Goal: Information Seeking & Learning: Check status

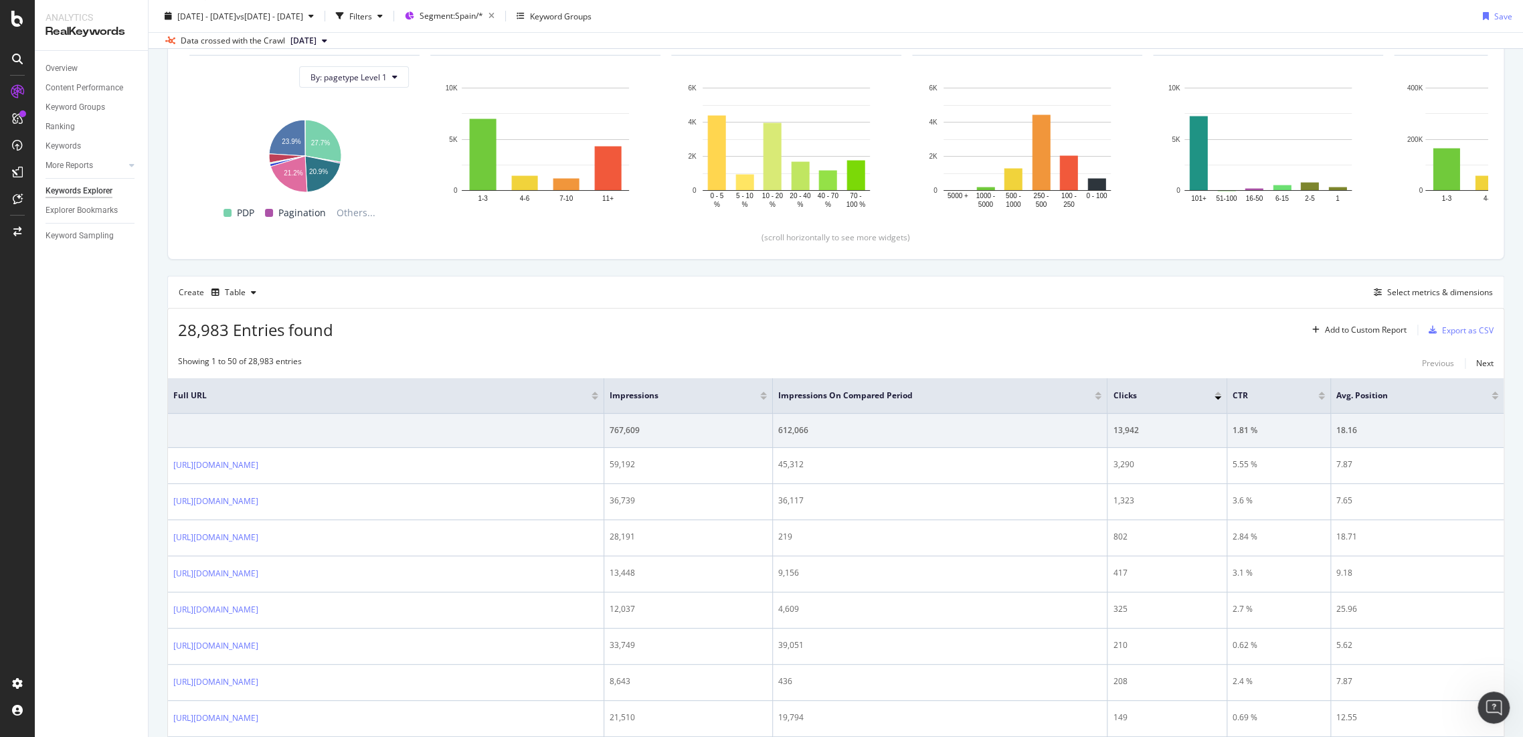
scroll to position [223, 0]
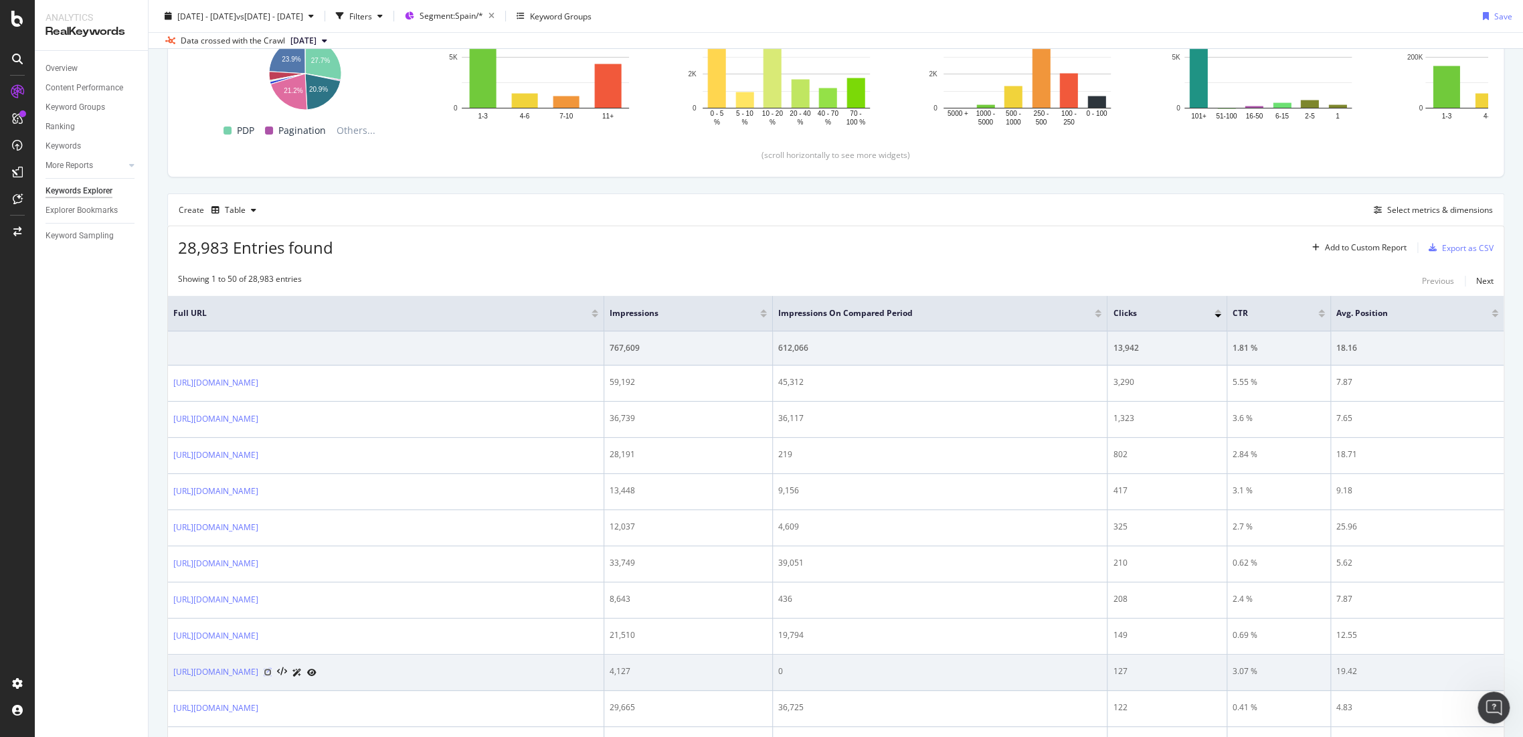
click at [272, 670] on icon at bounding box center [268, 672] width 8 height 8
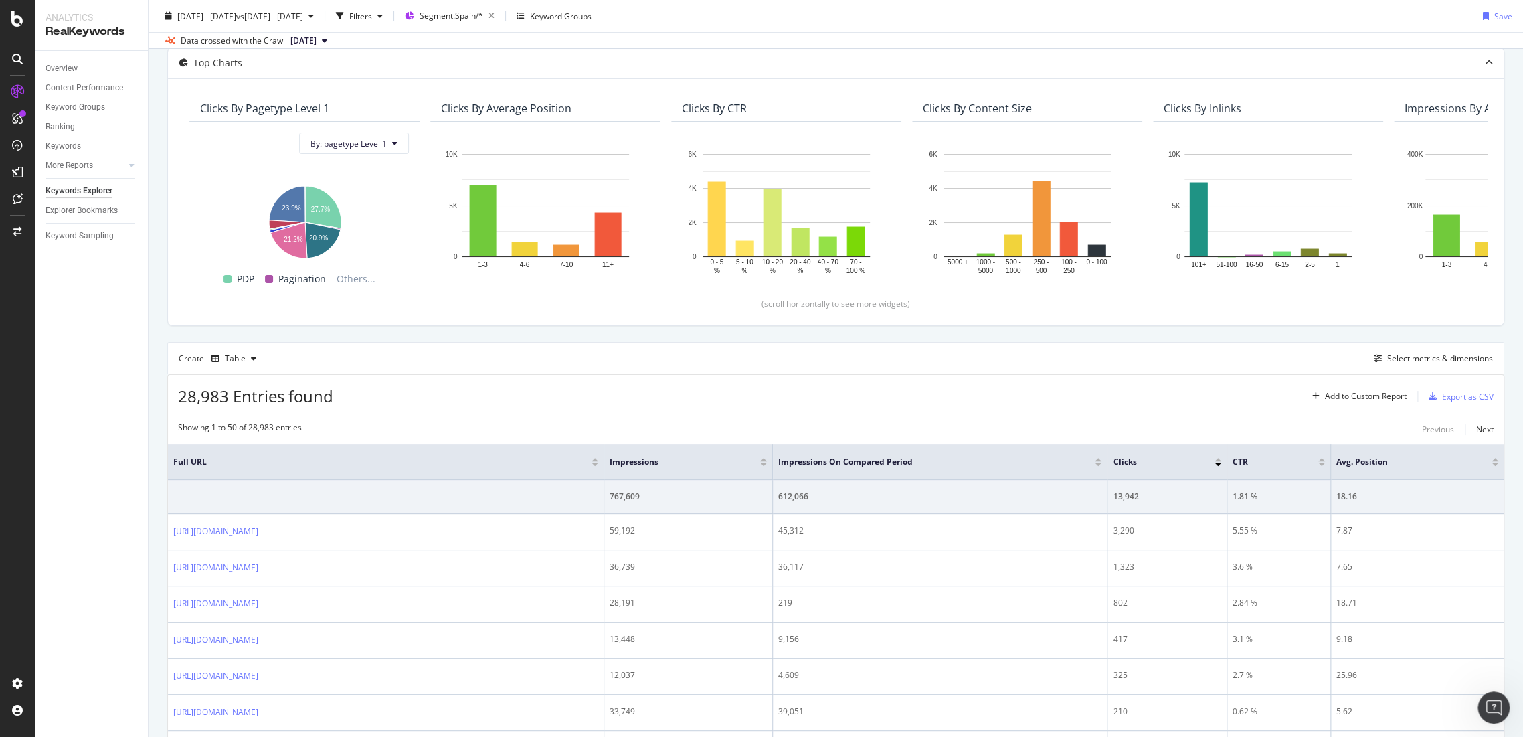
scroll to position [0, 0]
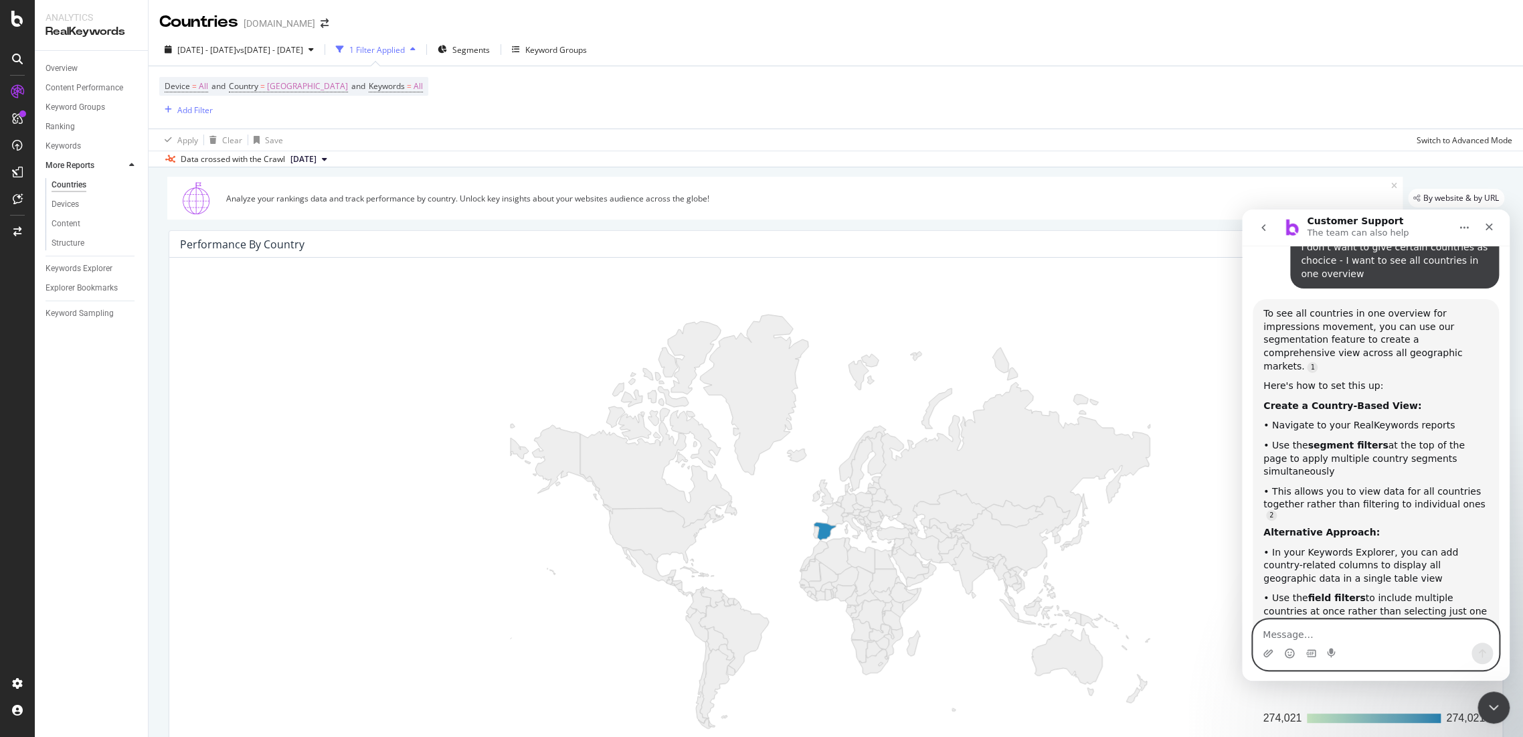
scroll to position [74, 0]
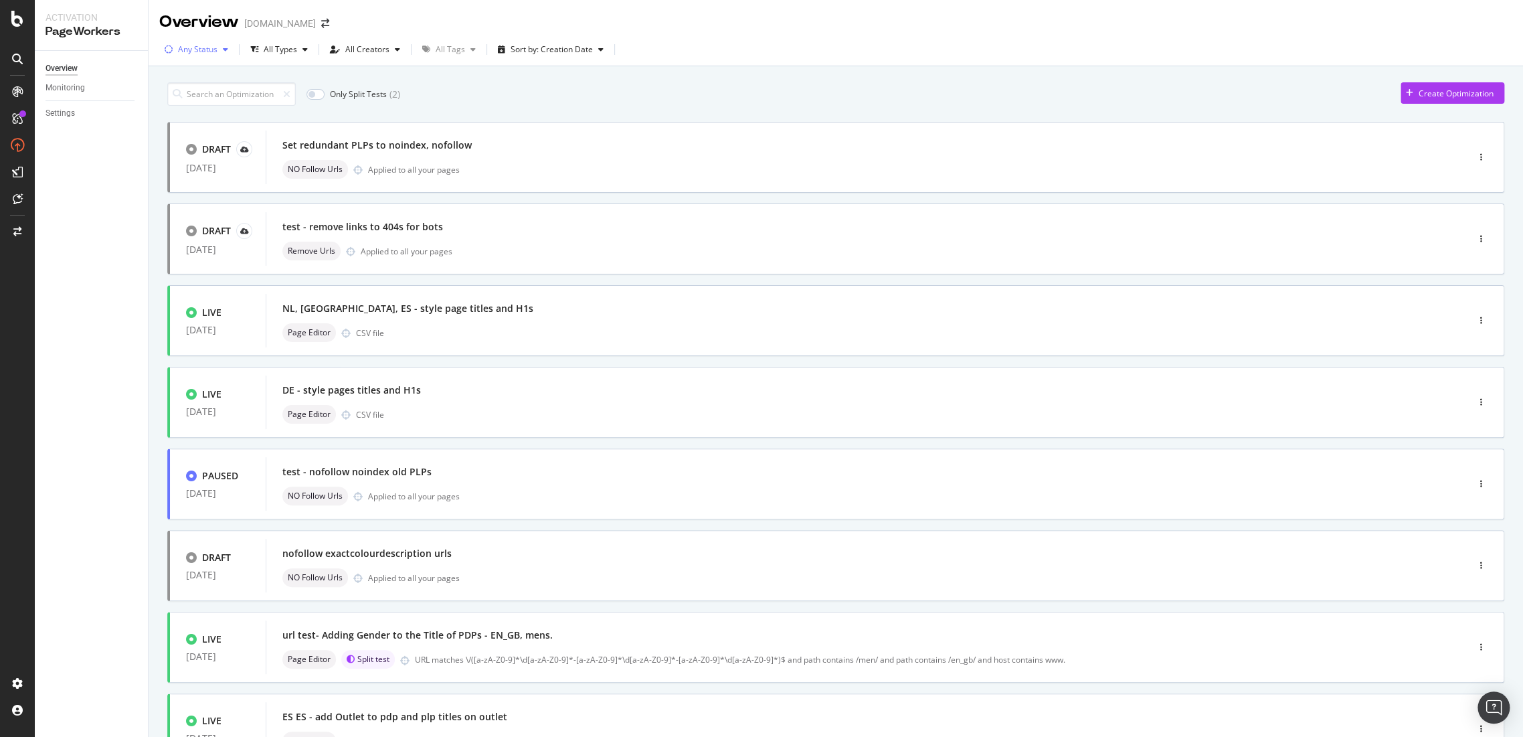
click at [209, 48] on div "Any Status" at bounding box center [197, 49] width 39 height 8
click at [203, 93] on div "Any Status Live ( 9 ) Paused ( 6 ) Draft ( 13 )" at bounding box center [200, 111] width 59 height 78
click at [171, 98] on div at bounding box center [176, 99] width 11 height 11
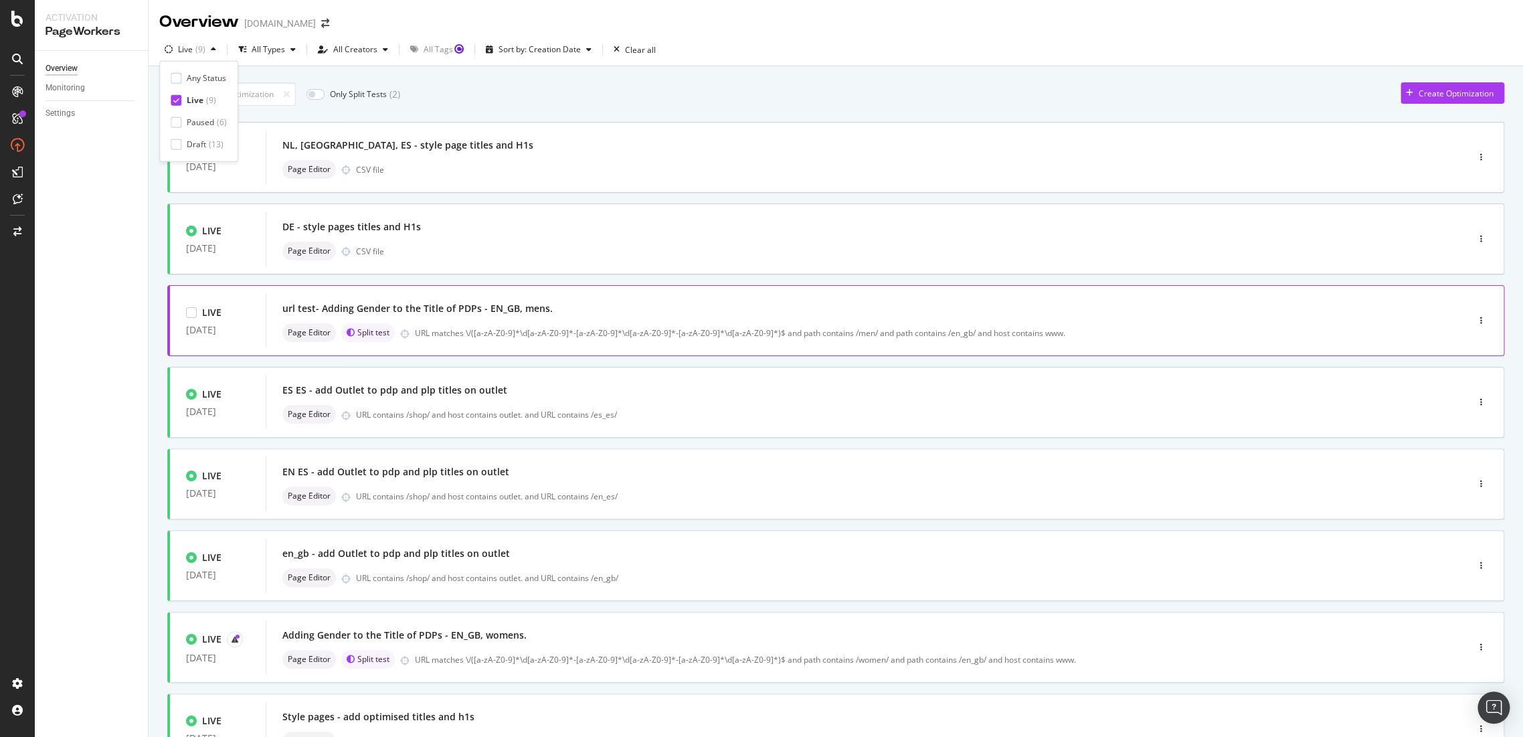
click at [423, 300] on div "url test- Adding Gender to the Title of PDPs - EN_GB, mens." at bounding box center [846, 308] width 1128 height 19
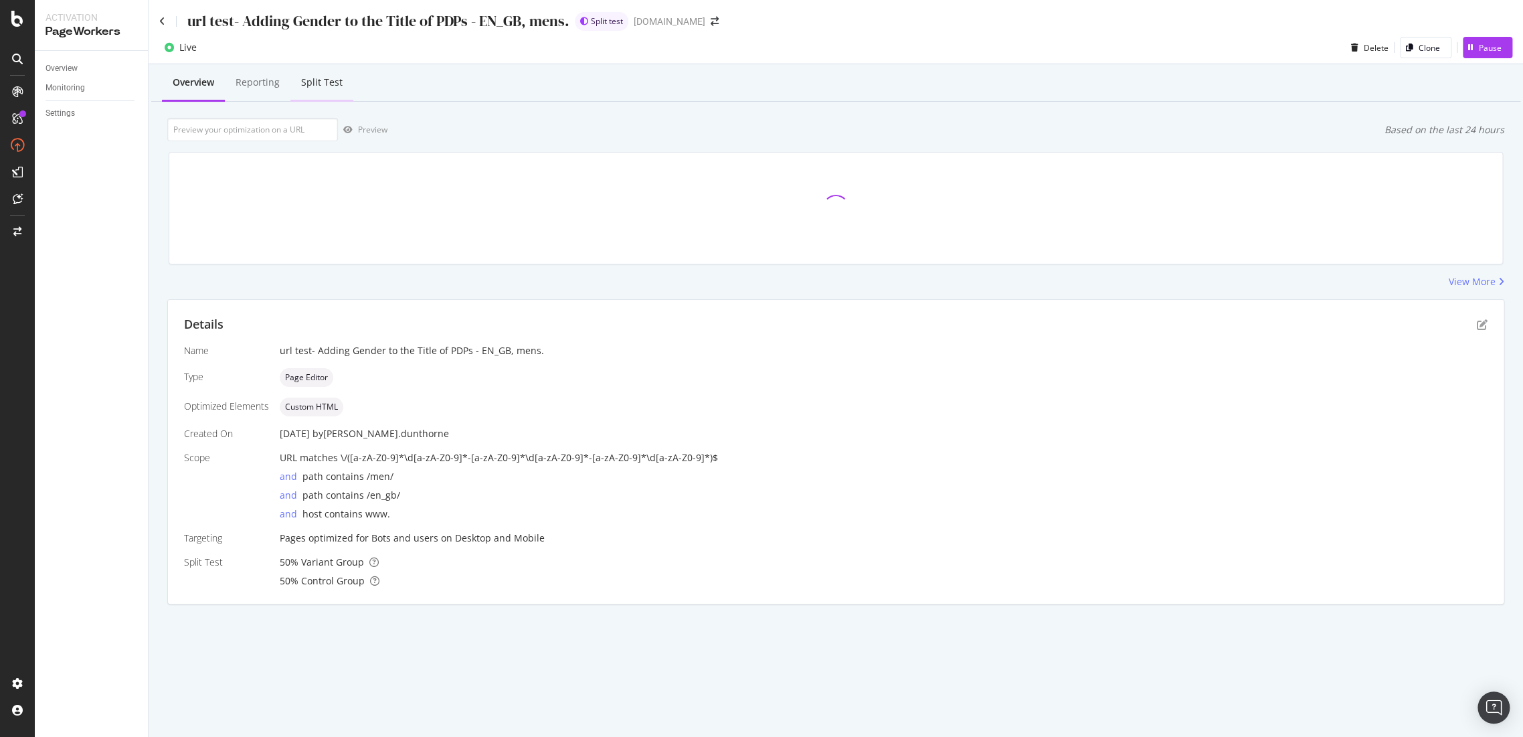
click at [320, 88] on div "Split Test" at bounding box center [321, 82] width 41 height 13
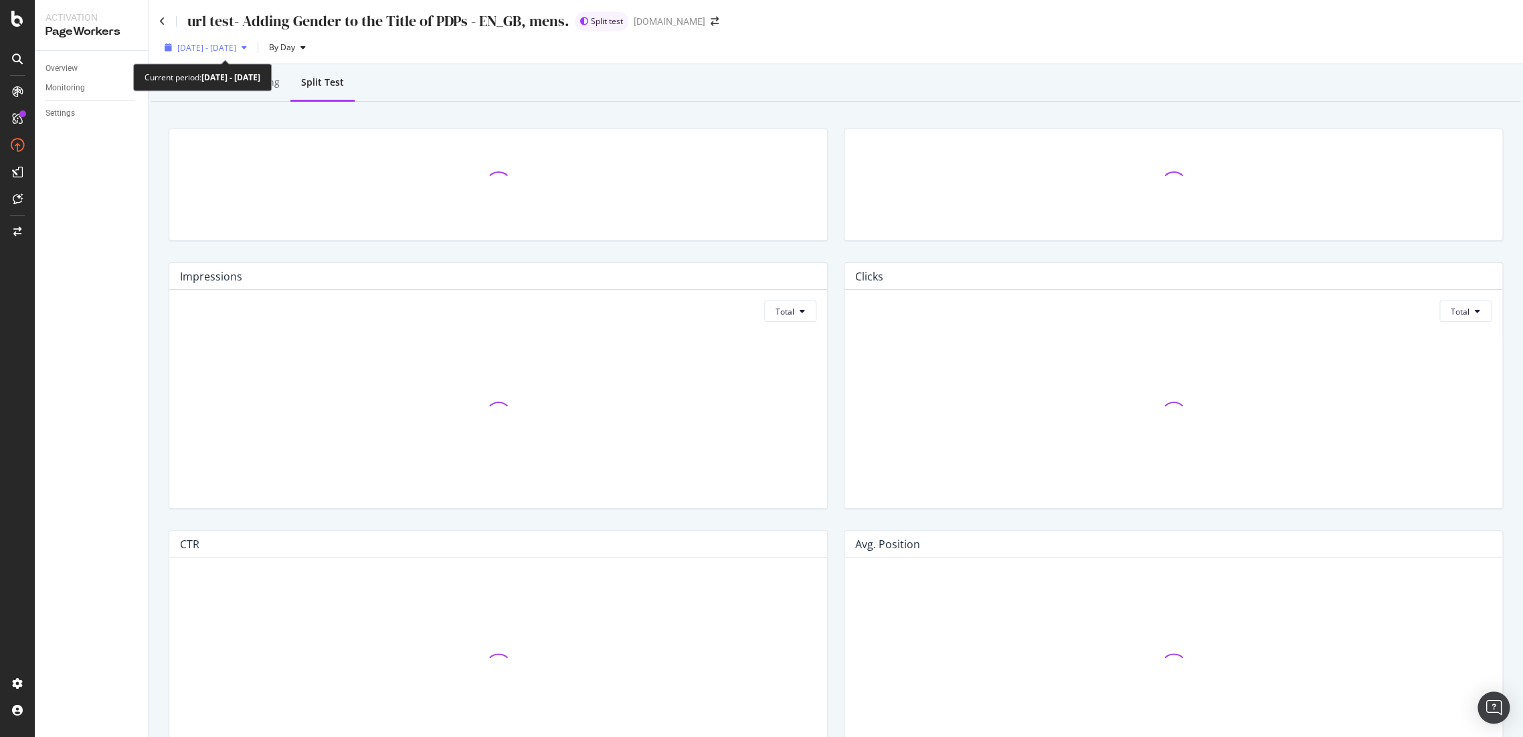
click at [252, 47] on div "button" at bounding box center [244, 47] width 16 height 8
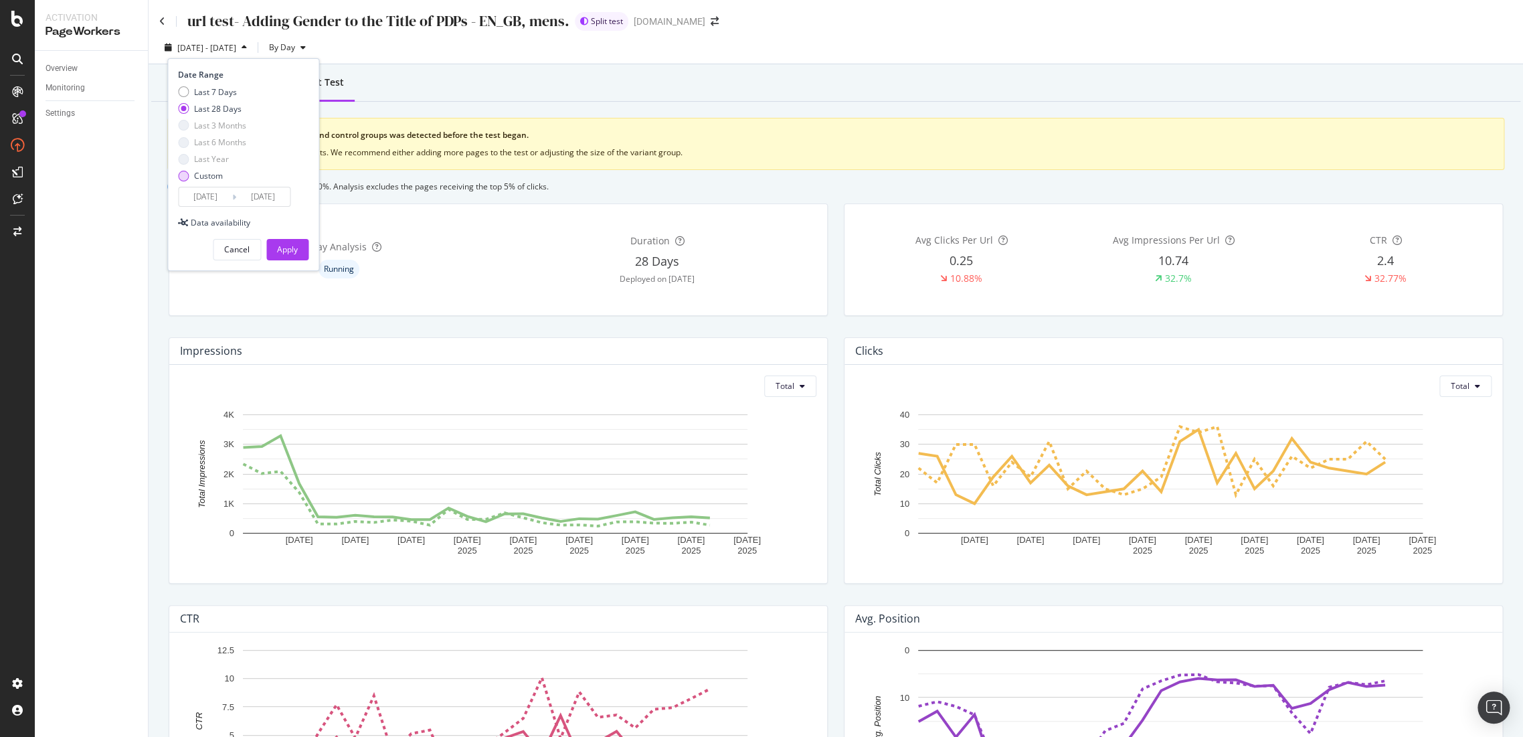
click at [191, 175] on div "Custom" at bounding box center [212, 175] width 68 height 11
click at [207, 198] on input "2025/08/30" at bounding box center [206, 196] width 54 height 19
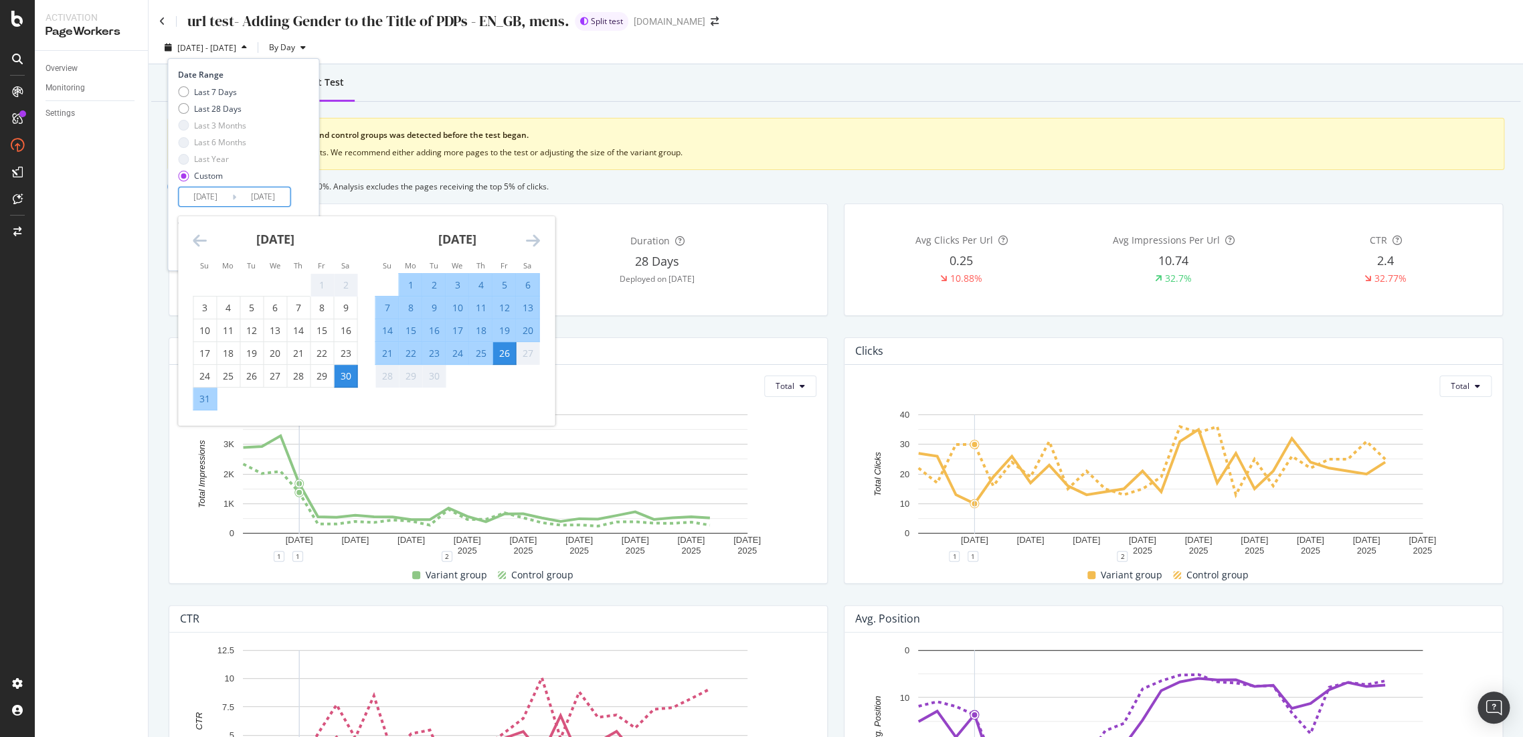
click at [409, 271] on li "Mo" at bounding box center [409, 264] width 23 height 13
click at [434, 308] on div "9" at bounding box center [433, 307] width 23 height 13
click at [409, 286] on div "1" at bounding box center [410, 284] width 23 height 13
type input "2025/09/01"
click at [422, 304] on td "9" at bounding box center [433, 307] width 23 height 23
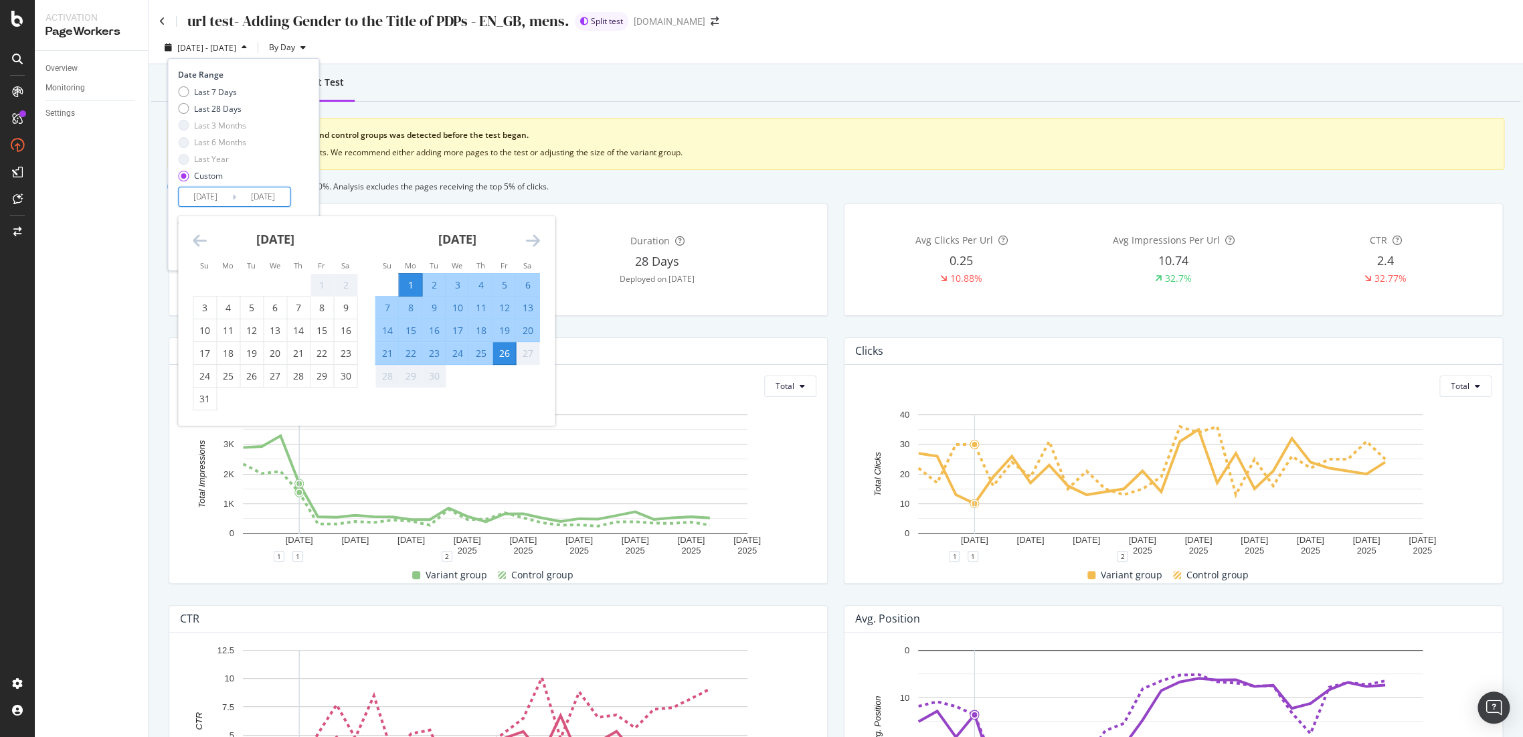
type input "2025/09/09"
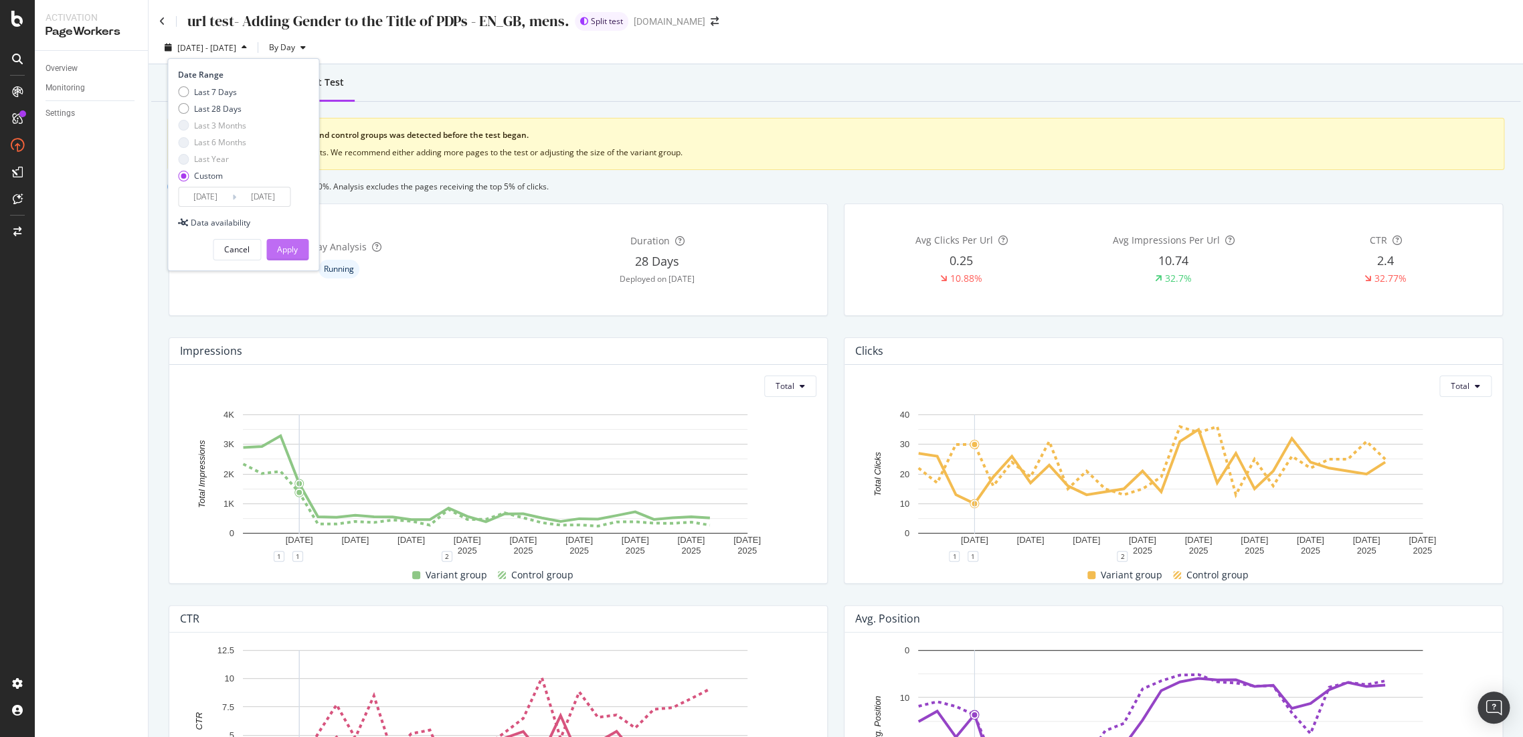
click at [294, 253] on div "Apply" at bounding box center [287, 249] width 21 height 11
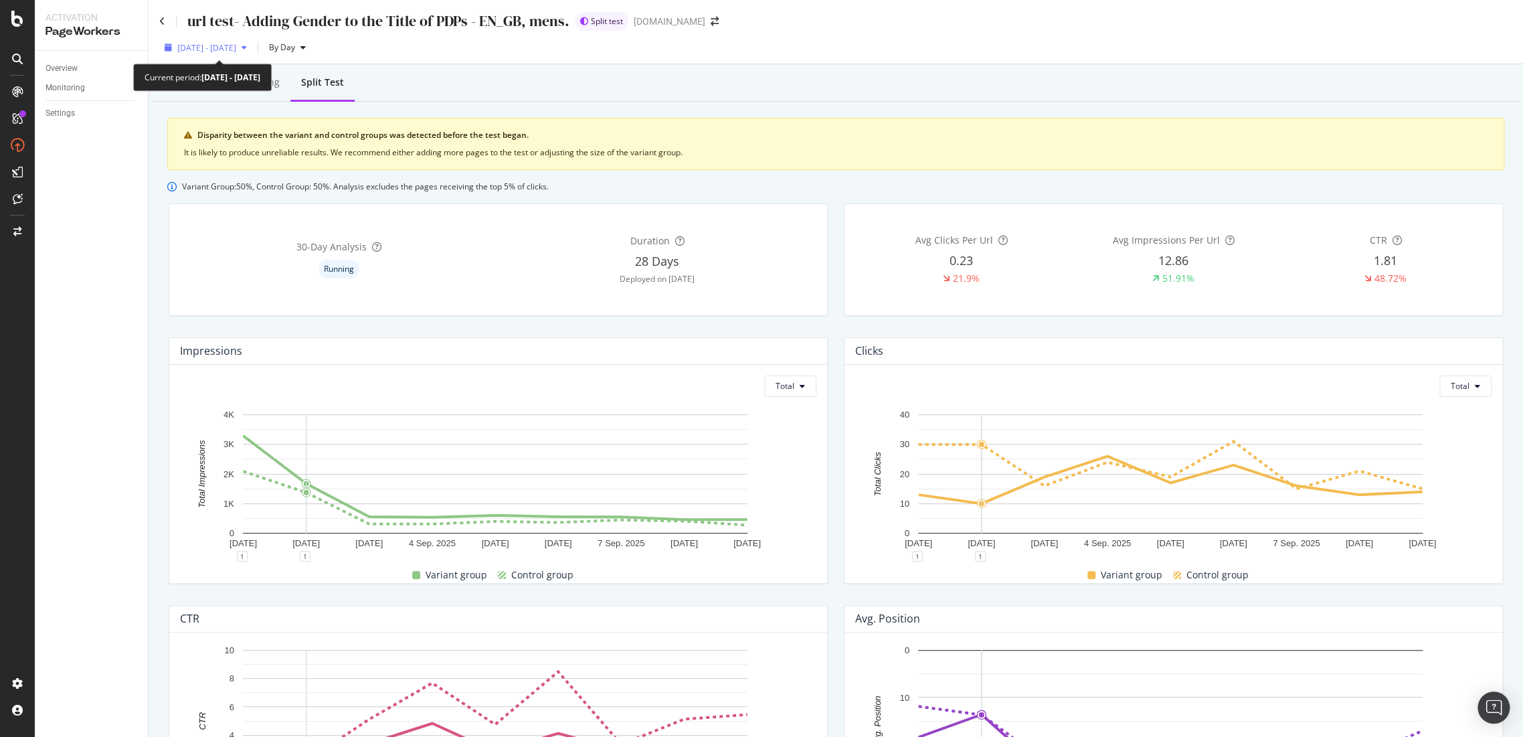
click at [241, 54] on div "2025 Sep. 1st - Sep. 9th" at bounding box center [205, 47] width 93 height 20
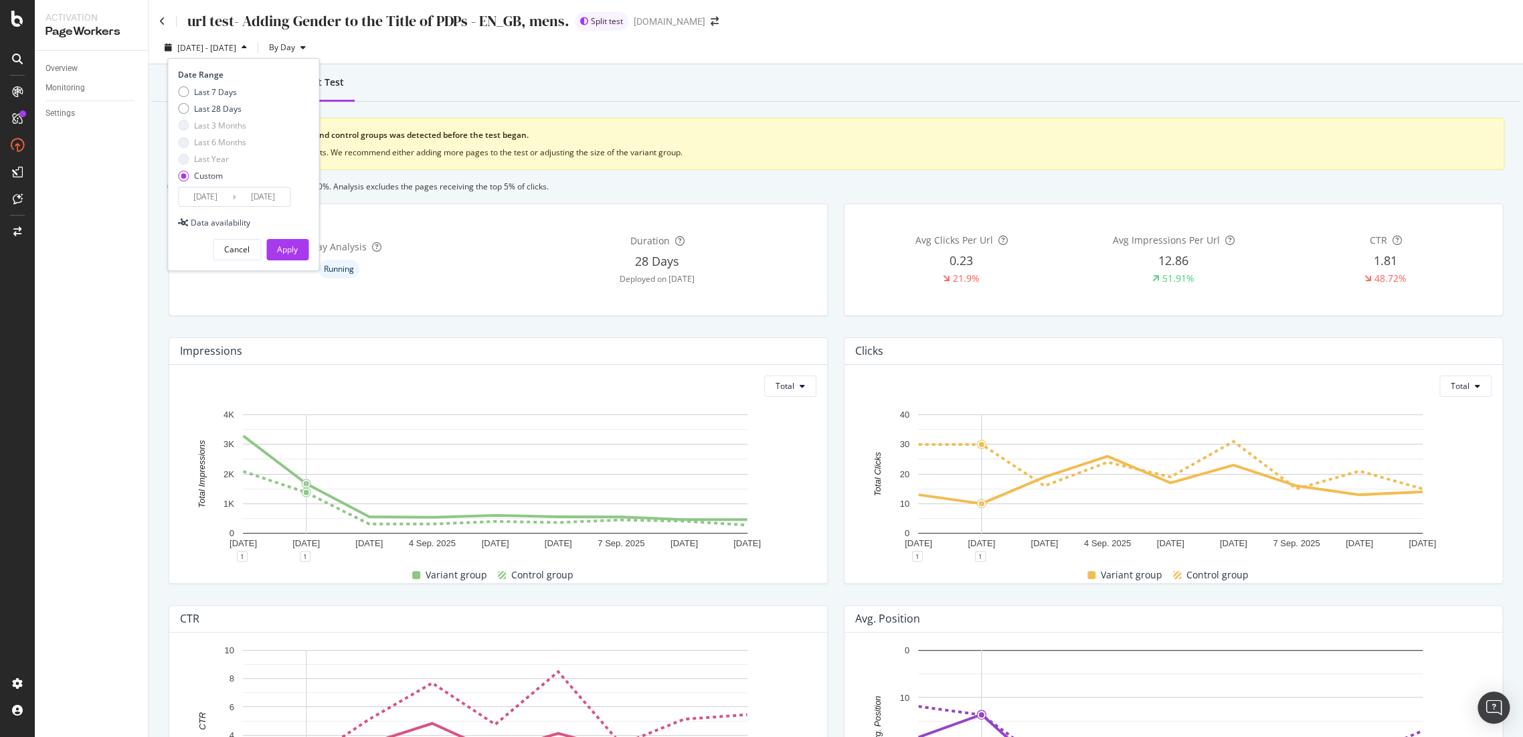
click at [203, 195] on input "2025/09/01" at bounding box center [206, 196] width 54 height 19
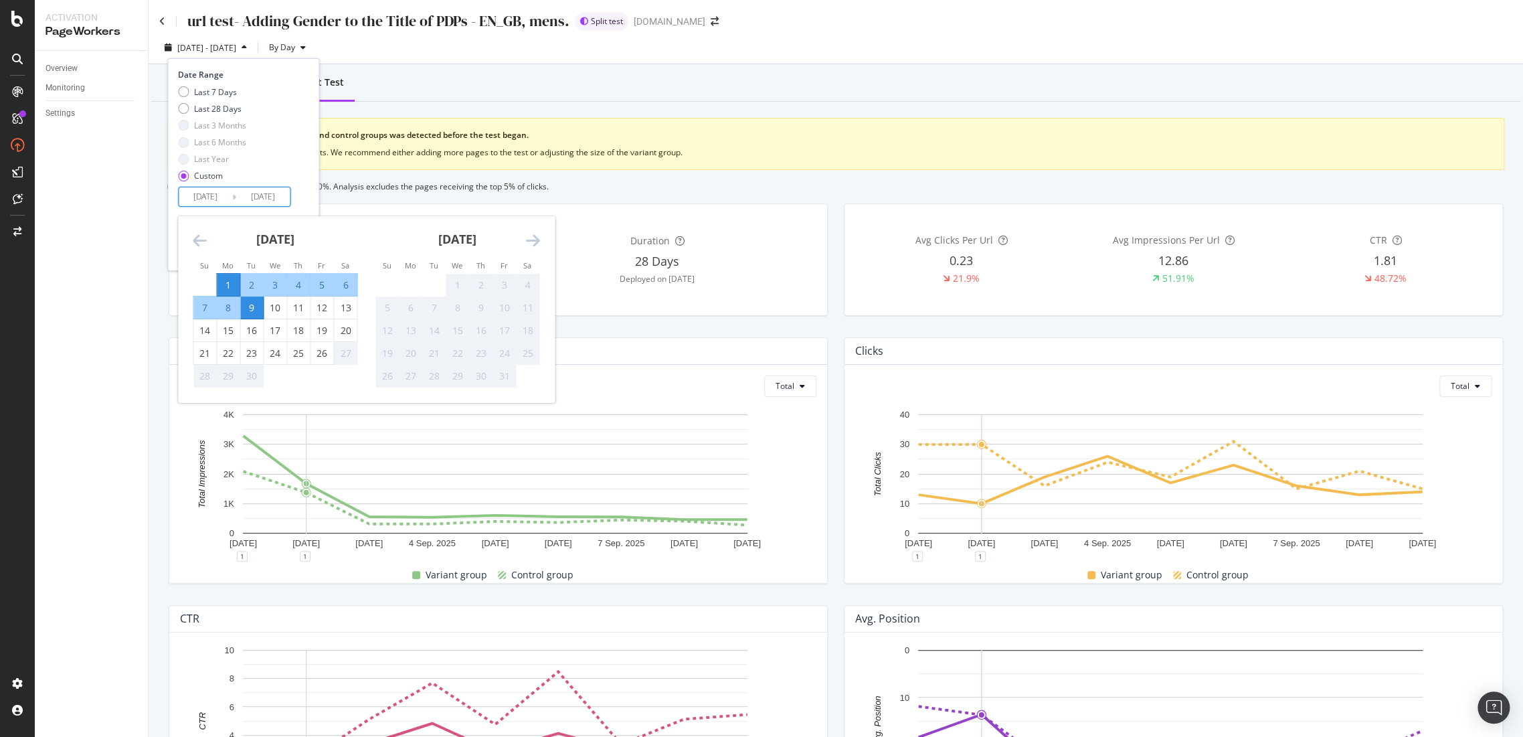
click at [187, 229] on div "September 2025 1 2 3 4 5 6 7 8 9 10 11 12 13 14 15 16 17 18 19 20 21 22 23 24 2…" at bounding box center [275, 301] width 182 height 171
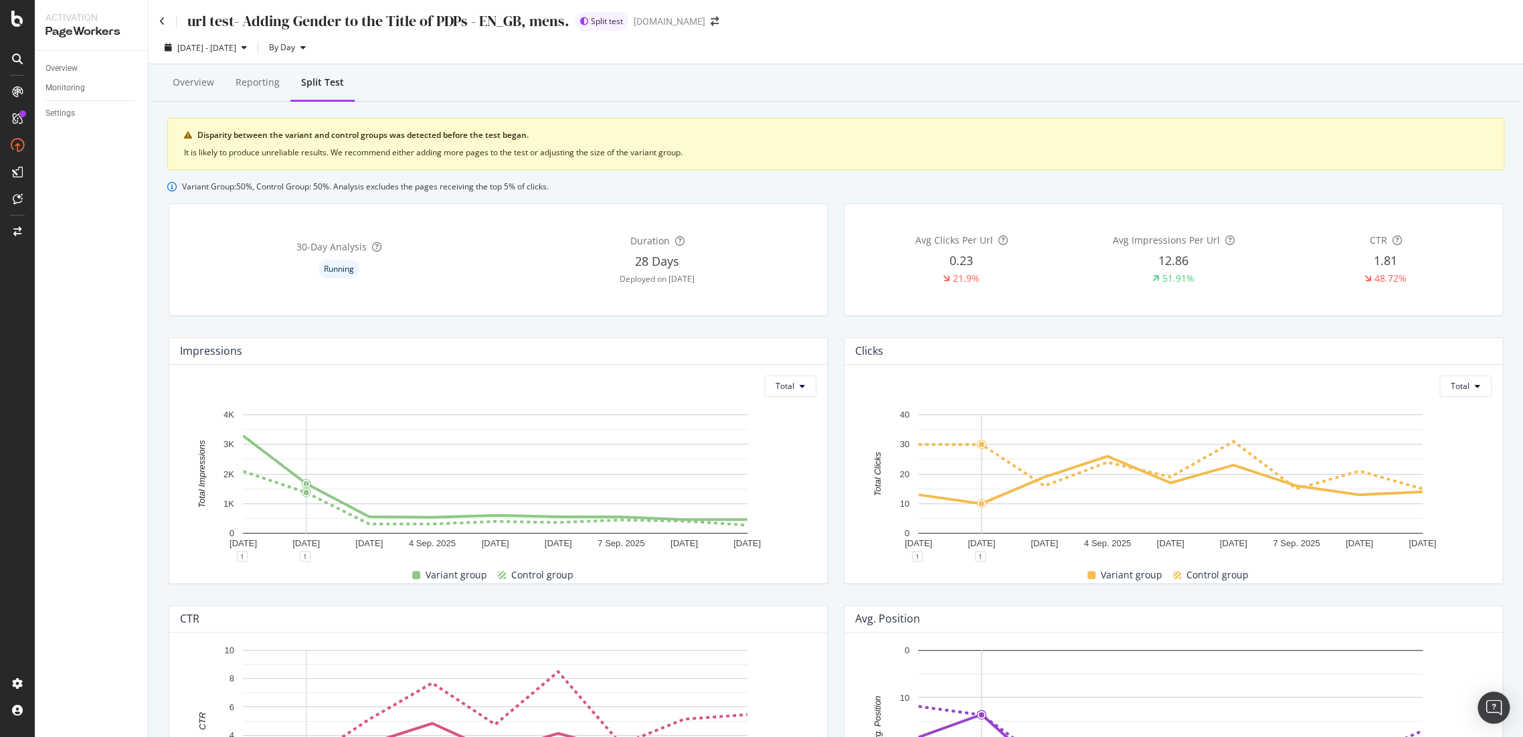
click at [589, 82] on div "Overview Reporting Split Test" at bounding box center [835, 84] width 1369 height 36
click at [210, 88] on div "Overview" at bounding box center [193, 82] width 41 height 13
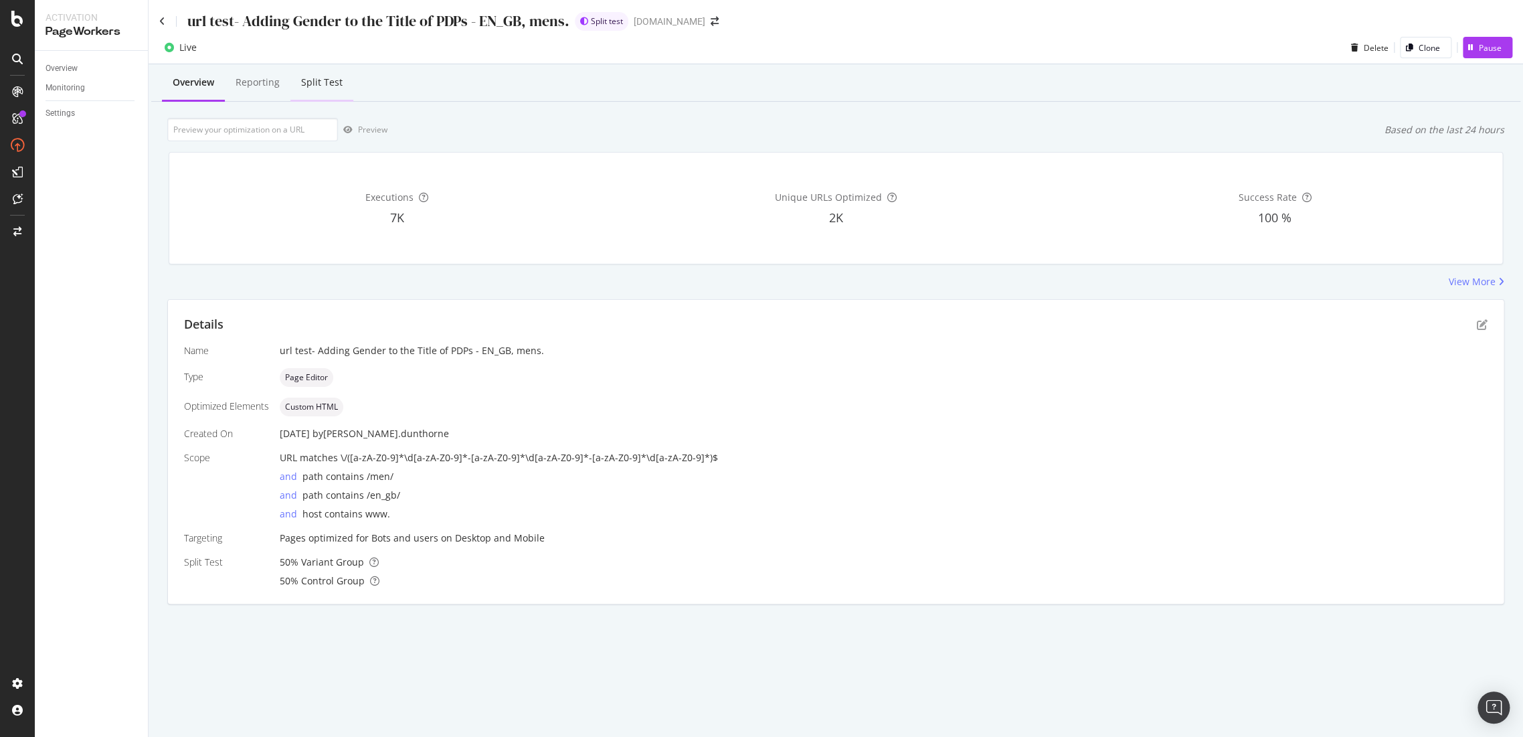
click at [313, 80] on div "Split Test" at bounding box center [321, 82] width 41 height 13
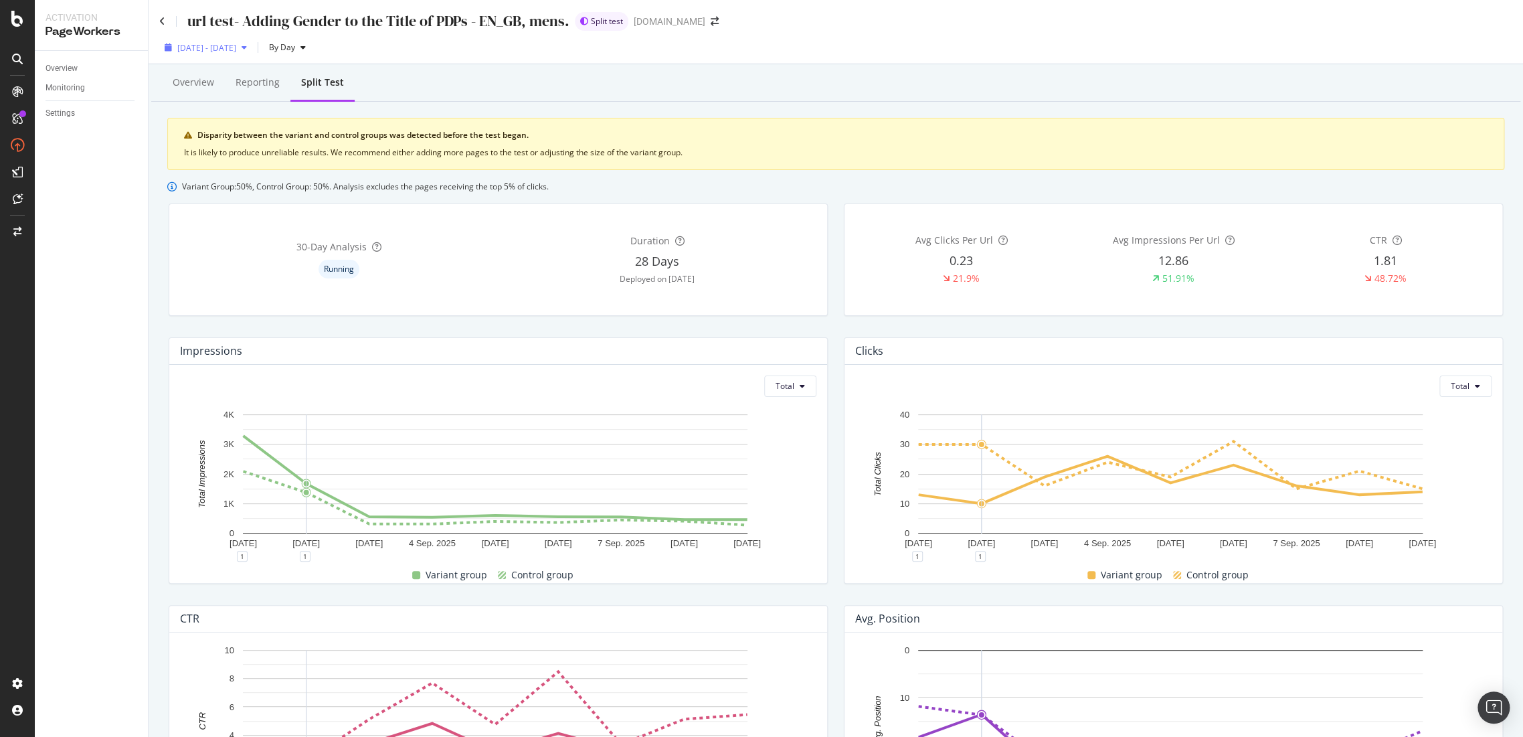
click at [236, 50] on span "2025 Sep. 1st - Sep. 9th" at bounding box center [206, 47] width 59 height 11
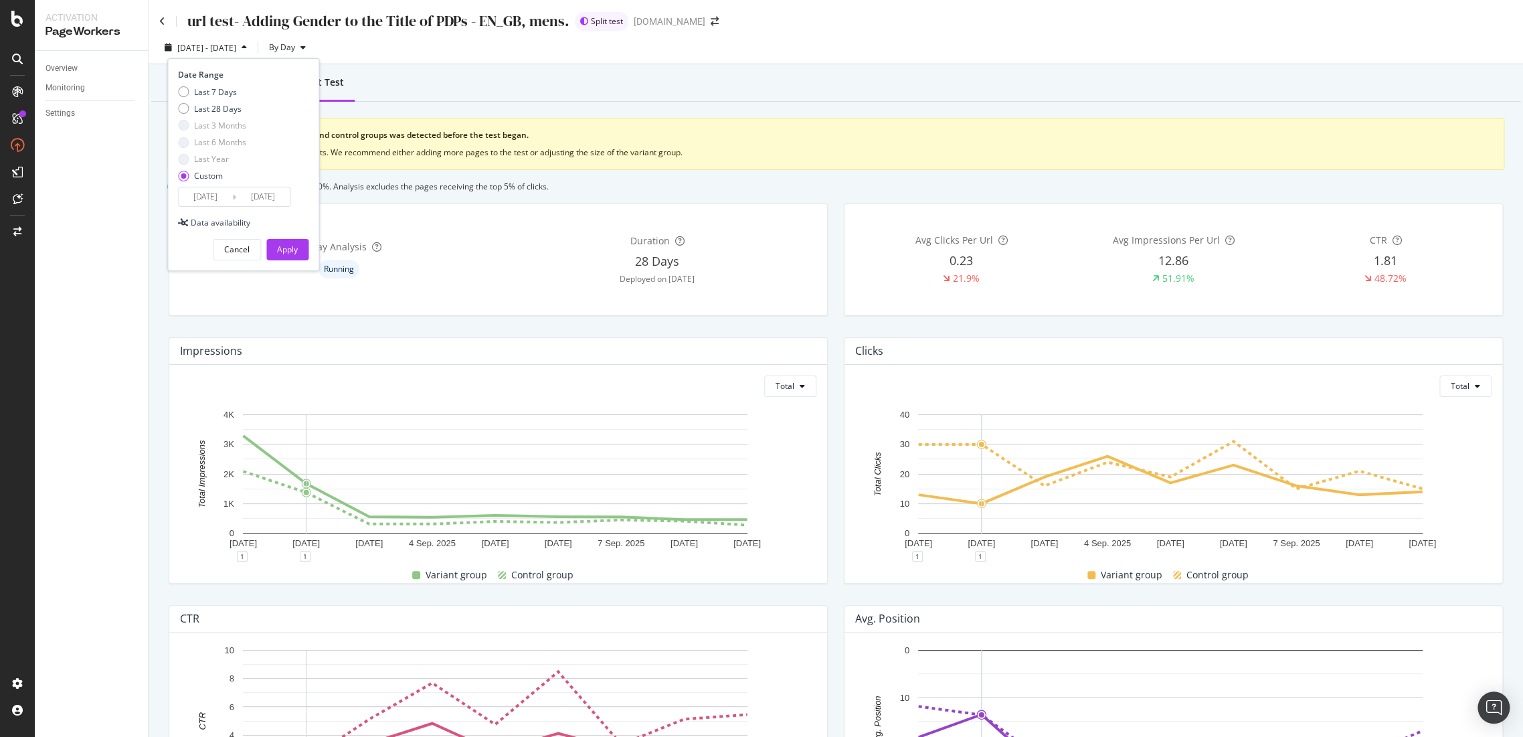
click at [226, 206] on div "2025/09/01 Navigate forward to interact with the calendar and select a date. Pr…" at bounding box center [234, 197] width 112 height 20
click at [200, 187] on input "2025/09/01" at bounding box center [206, 196] width 54 height 19
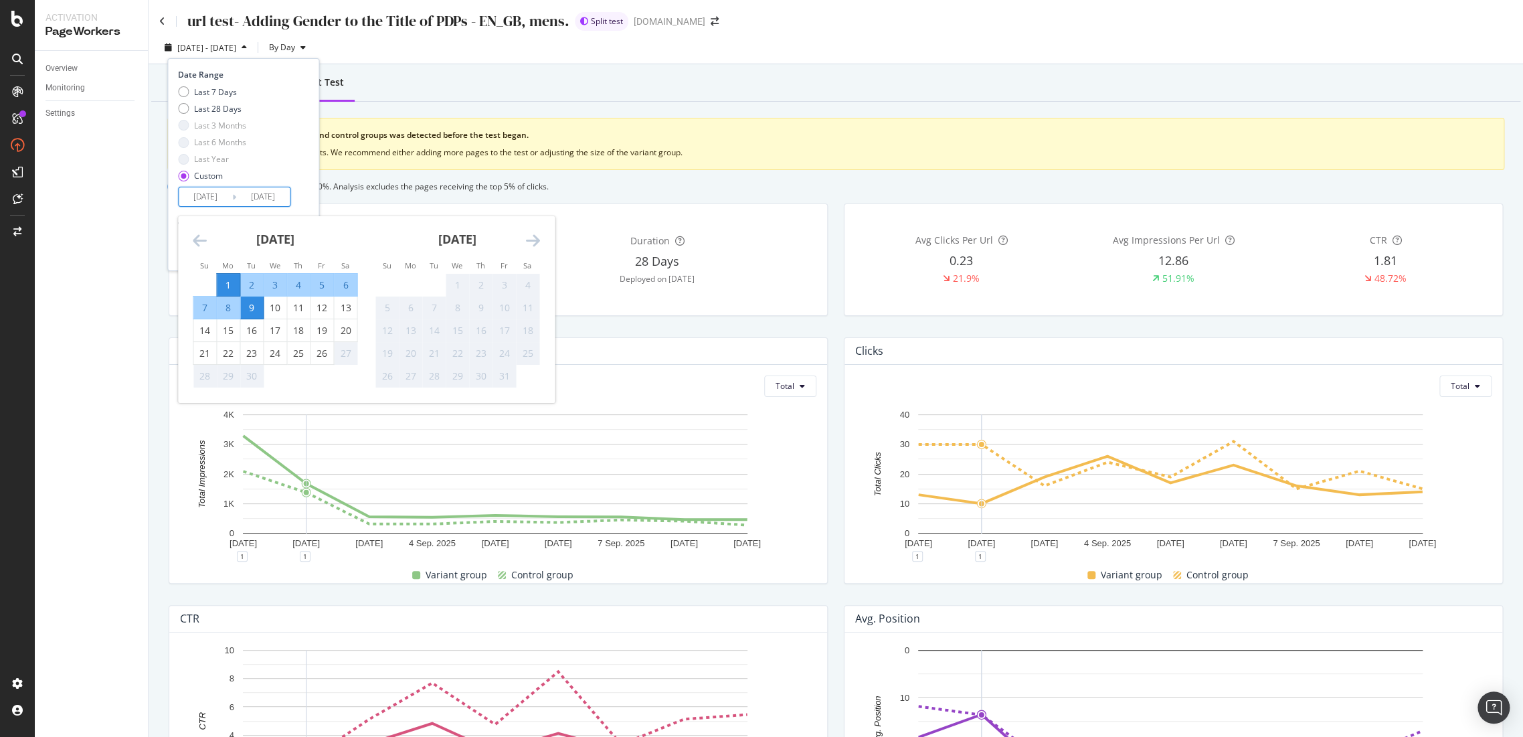
click at [253, 285] on div "2" at bounding box center [251, 284] width 23 height 13
type input "2025/09/02"
click at [476, 109] on div "Overview Reporting Split Test Disparity between the variant and control groups …" at bounding box center [836, 619] width 1374 height 1111
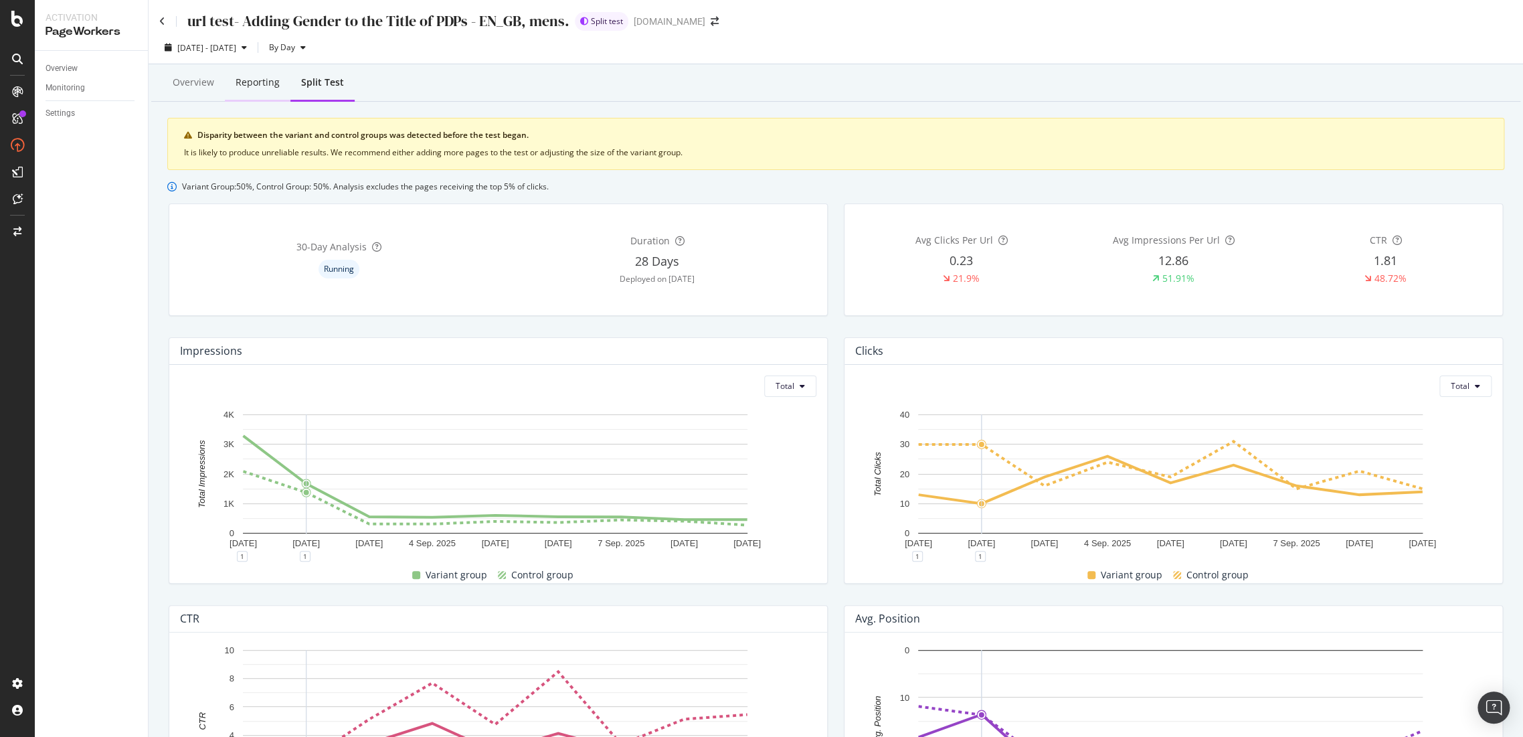
click at [225, 77] on div "Reporting" at bounding box center [258, 83] width 66 height 37
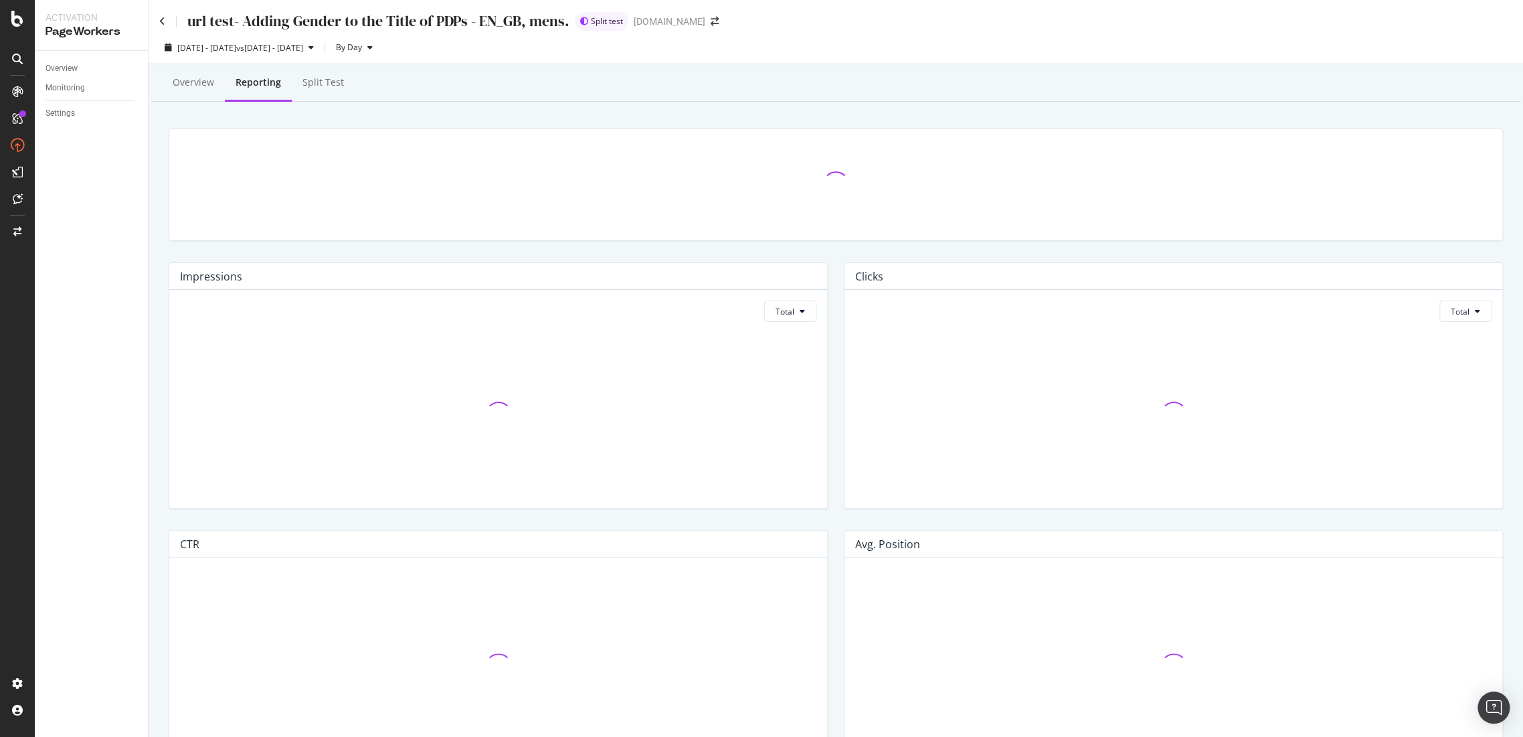
click at [211, 79] on div "Overview" at bounding box center [193, 82] width 41 height 13
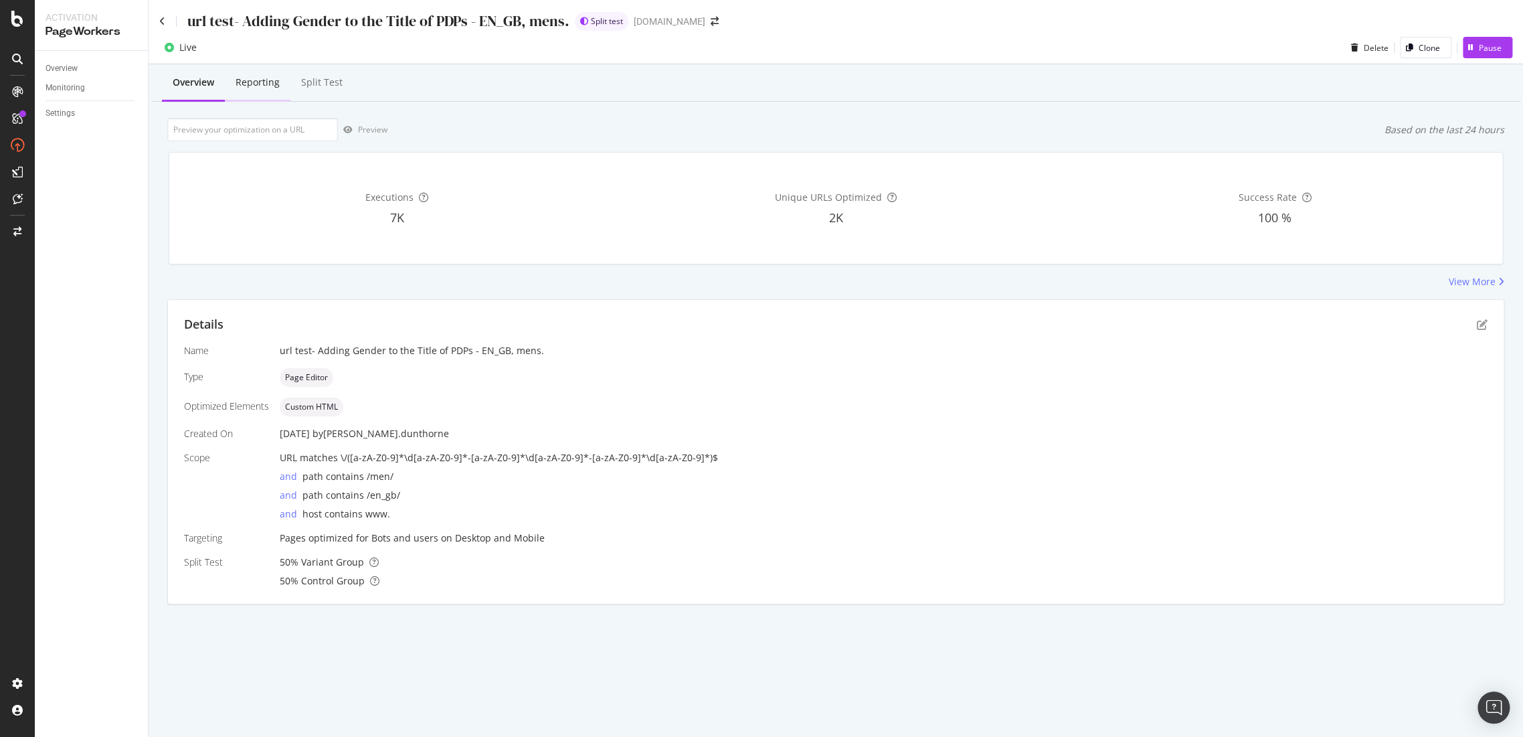
click at [270, 95] on div "Reporting" at bounding box center [258, 83] width 66 height 37
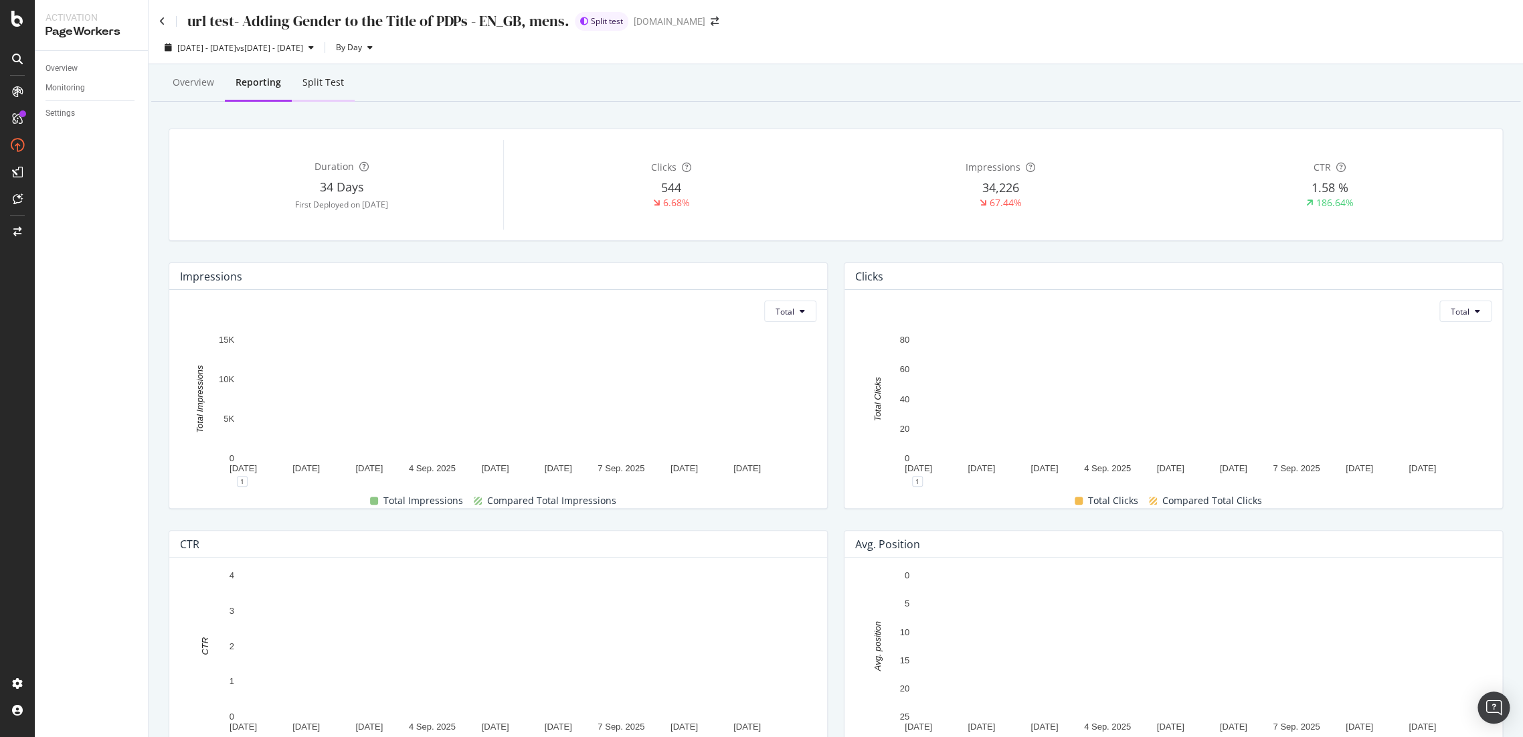
click at [327, 94] on div "Split Test" at bounding box center [323, 83] width 63 height 37
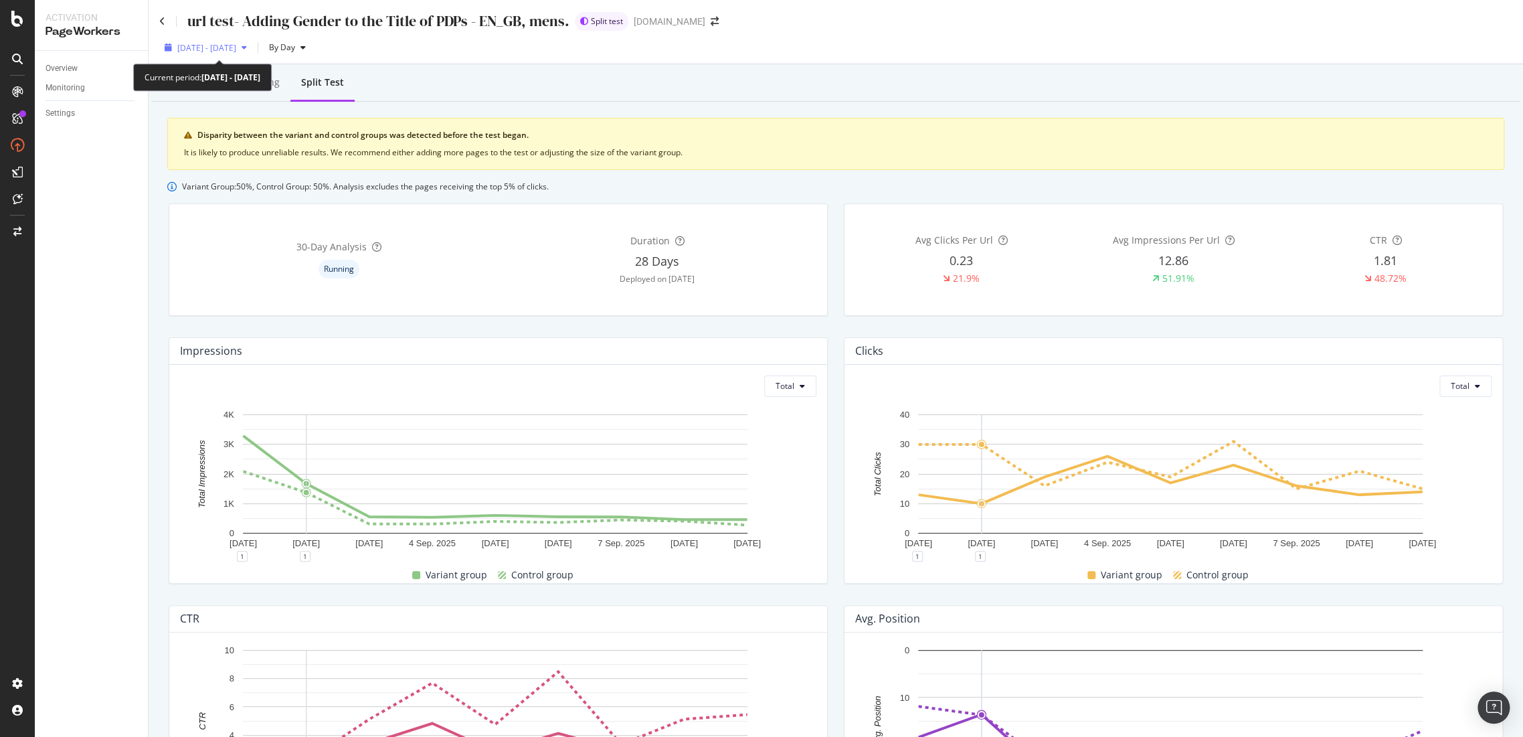
click at [236, 49] on span "2025 Sep. 1st - Sep. 9th" at bounding box center [206, 47] width 59 height 11
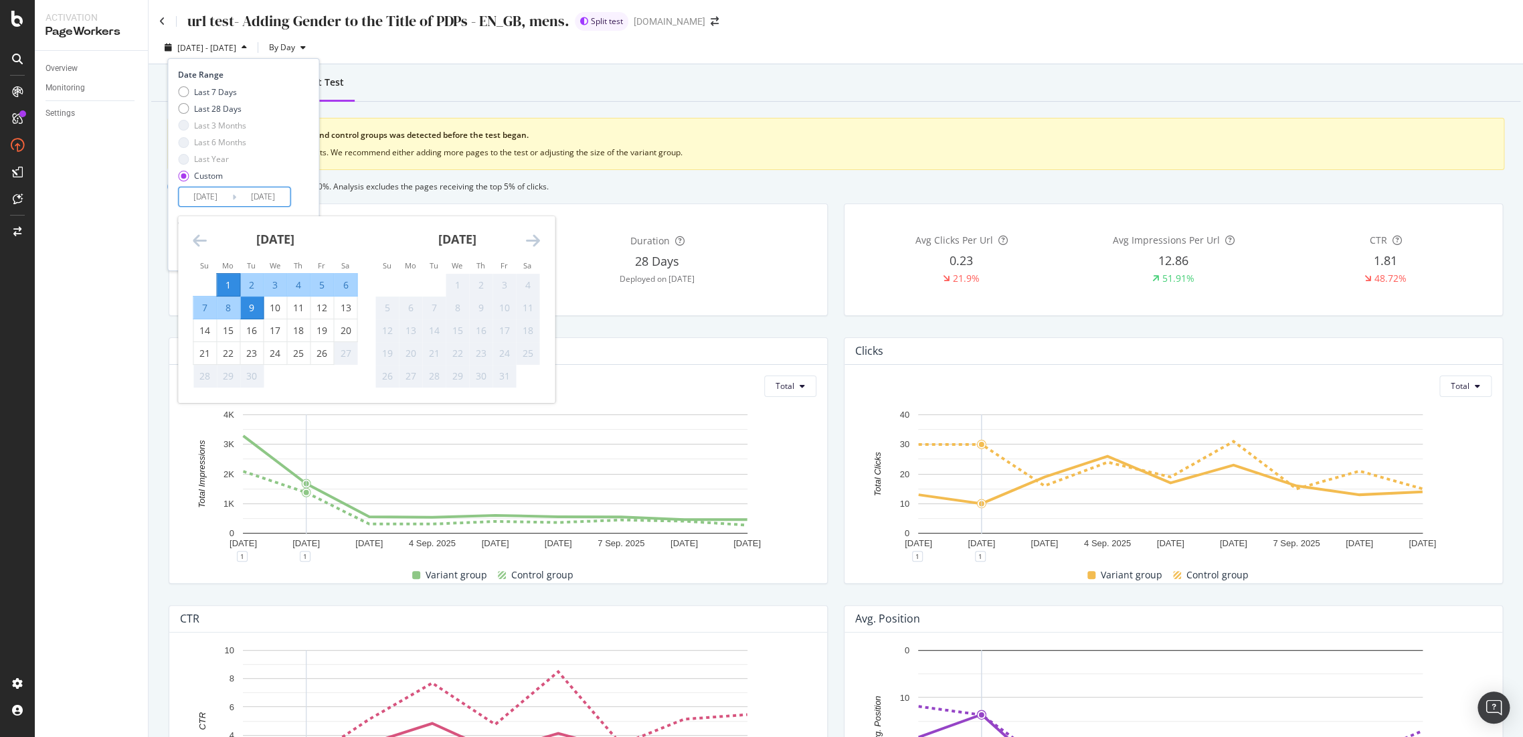
click at [217, 187] on input "2025/09/01" at bounding box center [206, 196] width 54 height 19
click at [250, 282] on div "2" at bounding box center [251, 284] width 23 height 13
type input "2025/09/02"
click at [237, 312] on div "8" at bounding box center [228, 307] width 23 height 13
type input "2025/09/08"
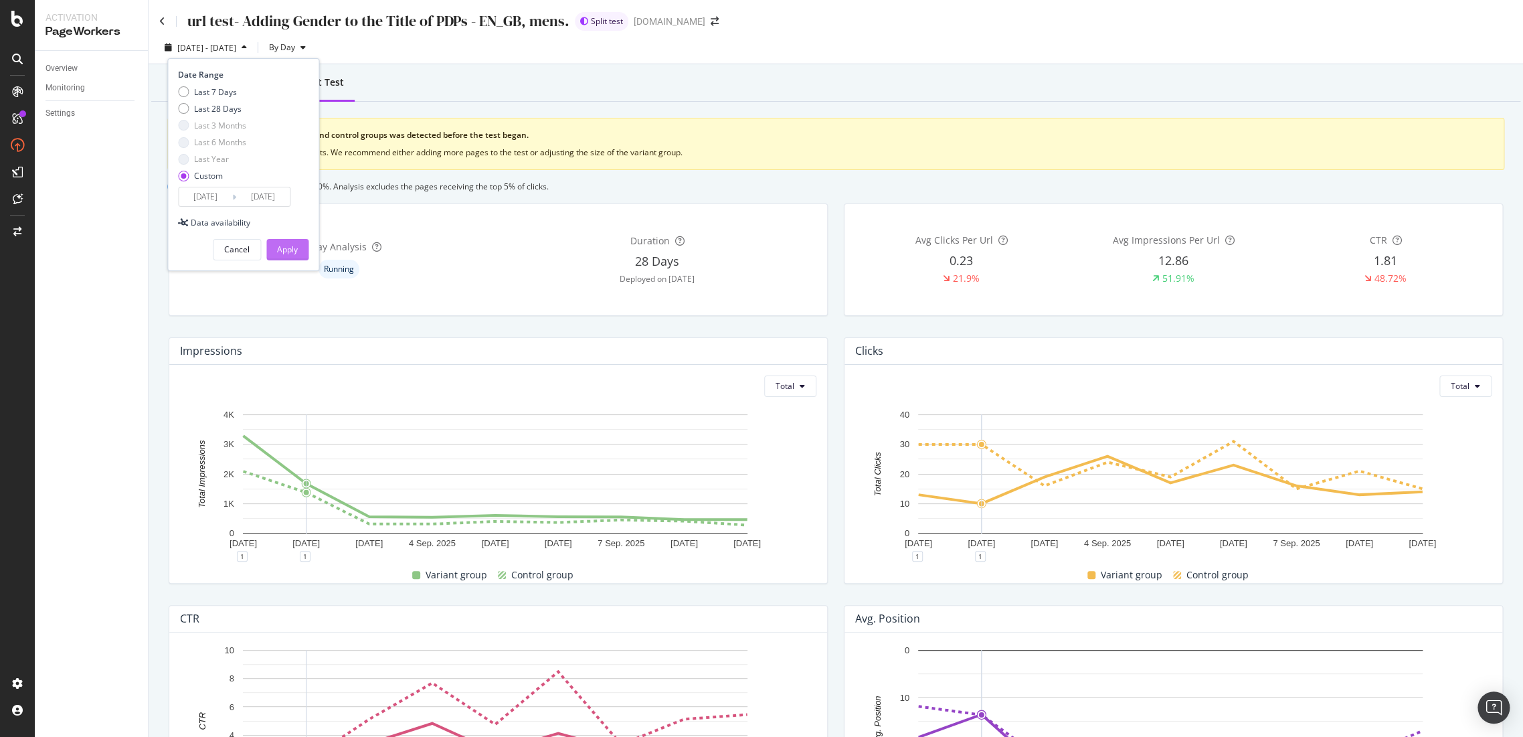
click at [272, 250] on button "Apply" at bounding box center [287, 249] width 42 height 21
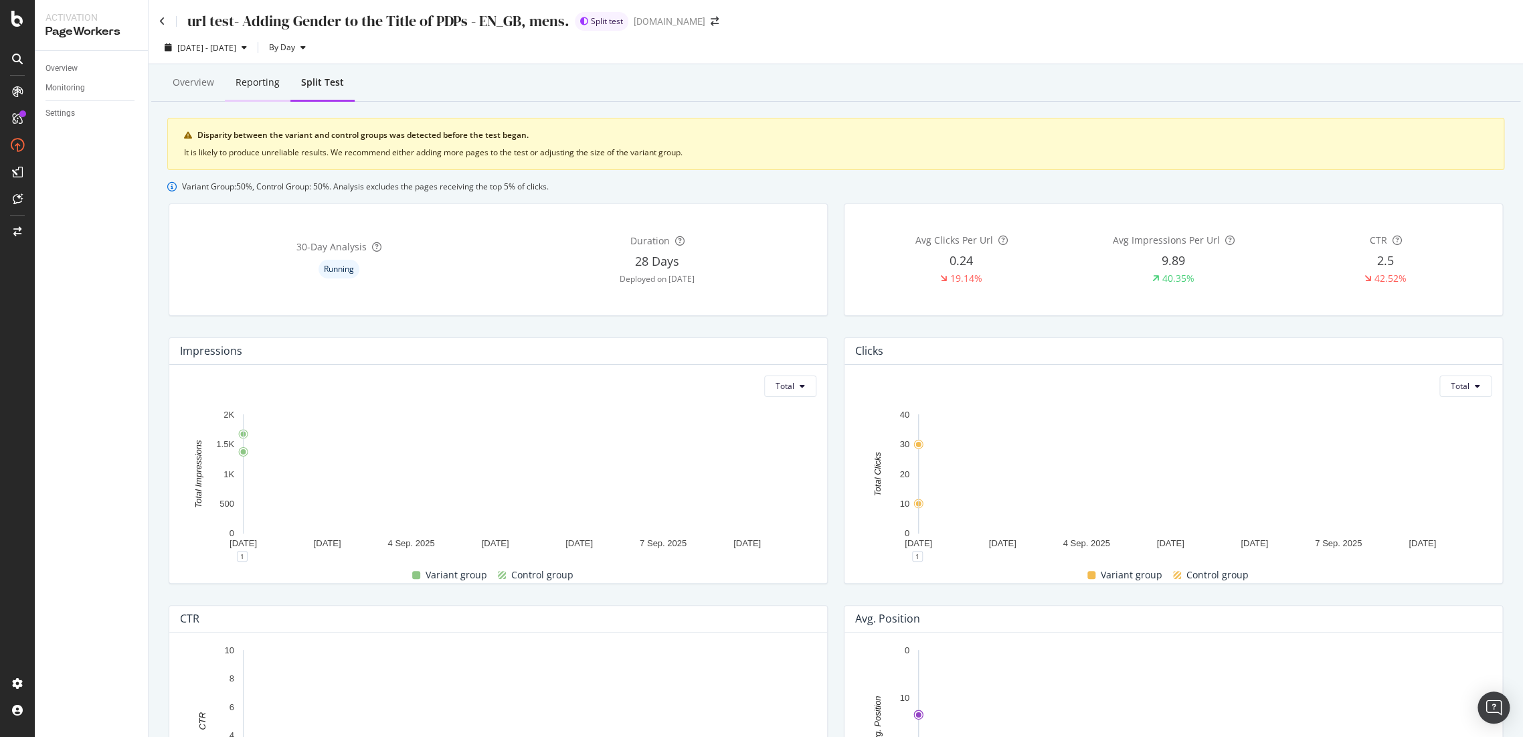
click at [252, 91] on div "Reporting" at bounding box center [258, 83] width 66 height 37
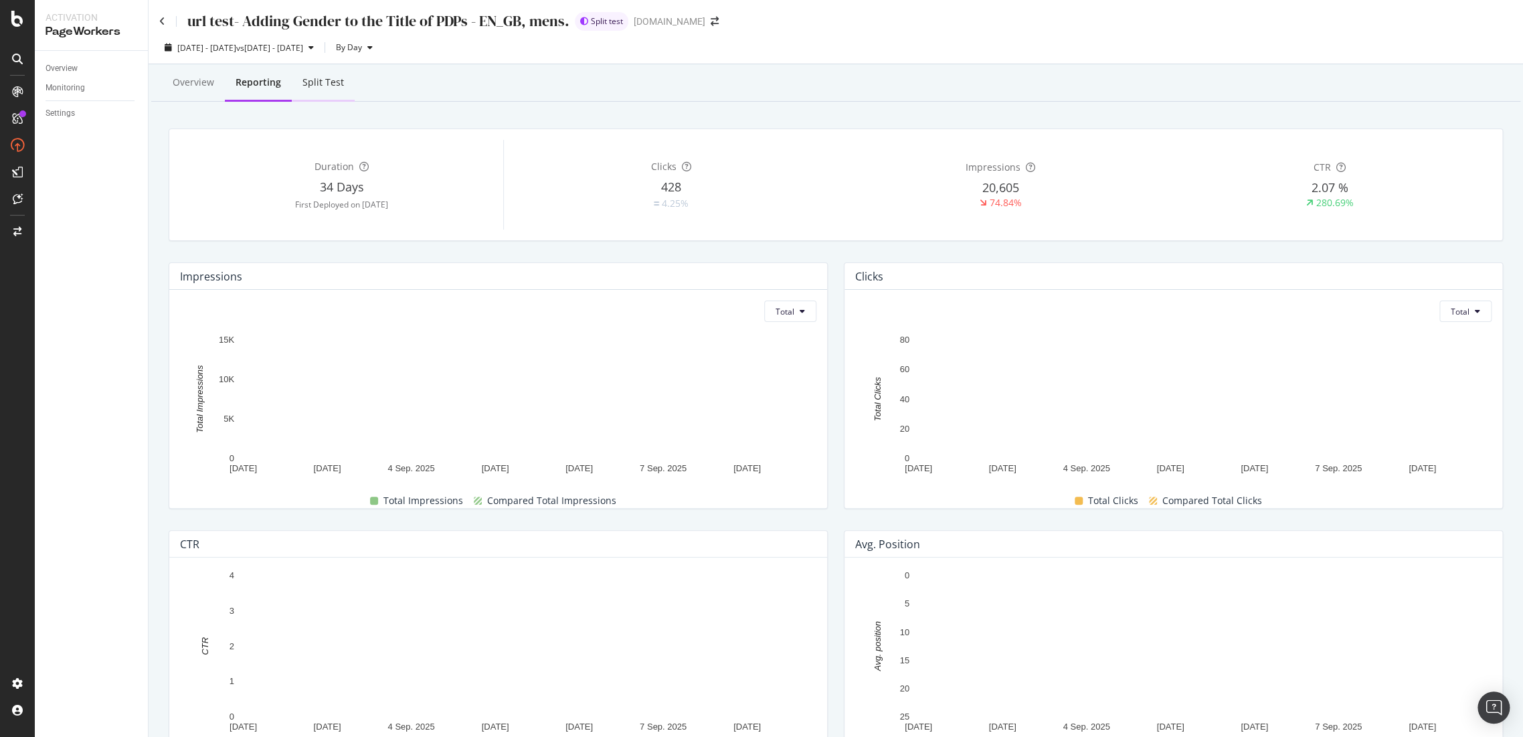
click at [337, 79] on div "Split Test" at bounding box center [322, 82] width 41 height 13
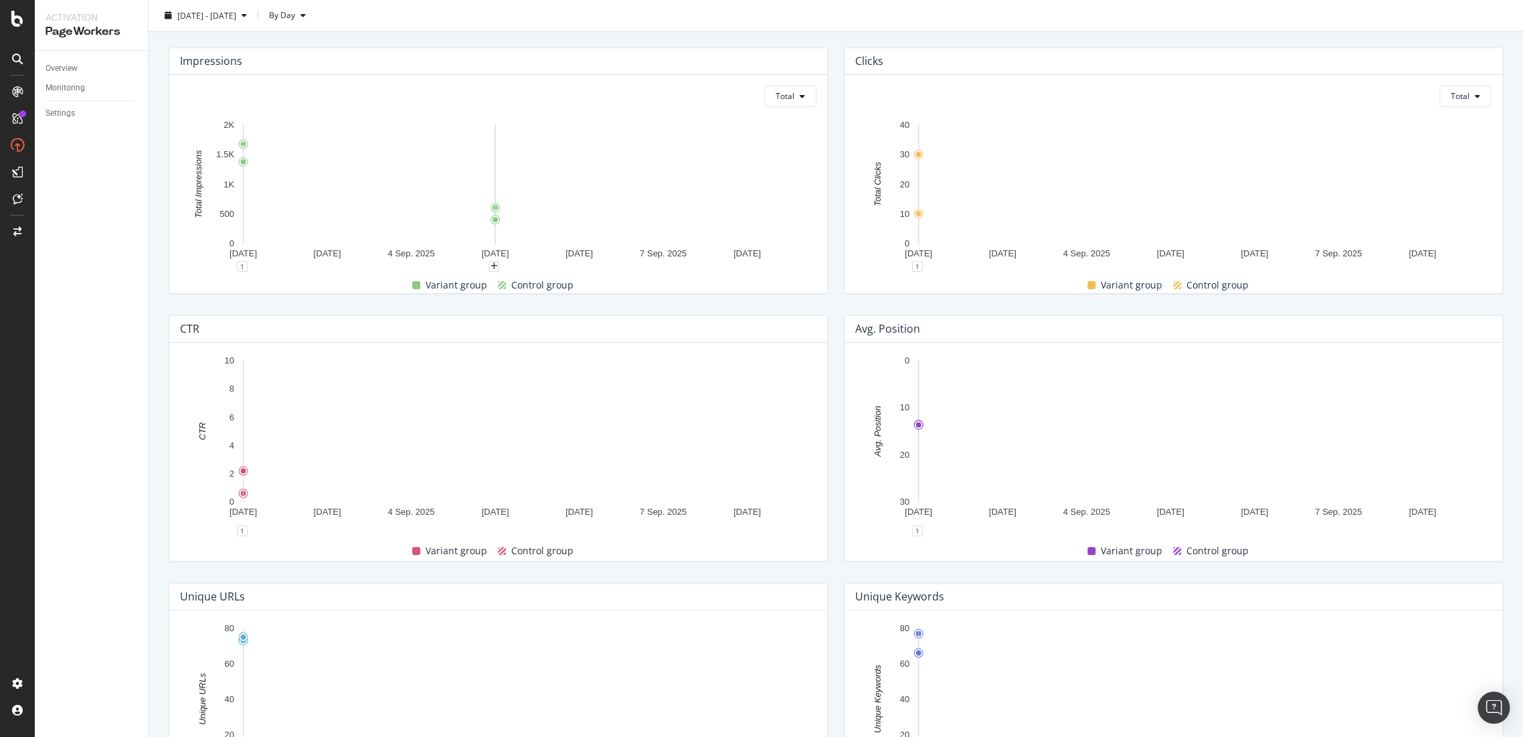
scroll to position [67, 0]
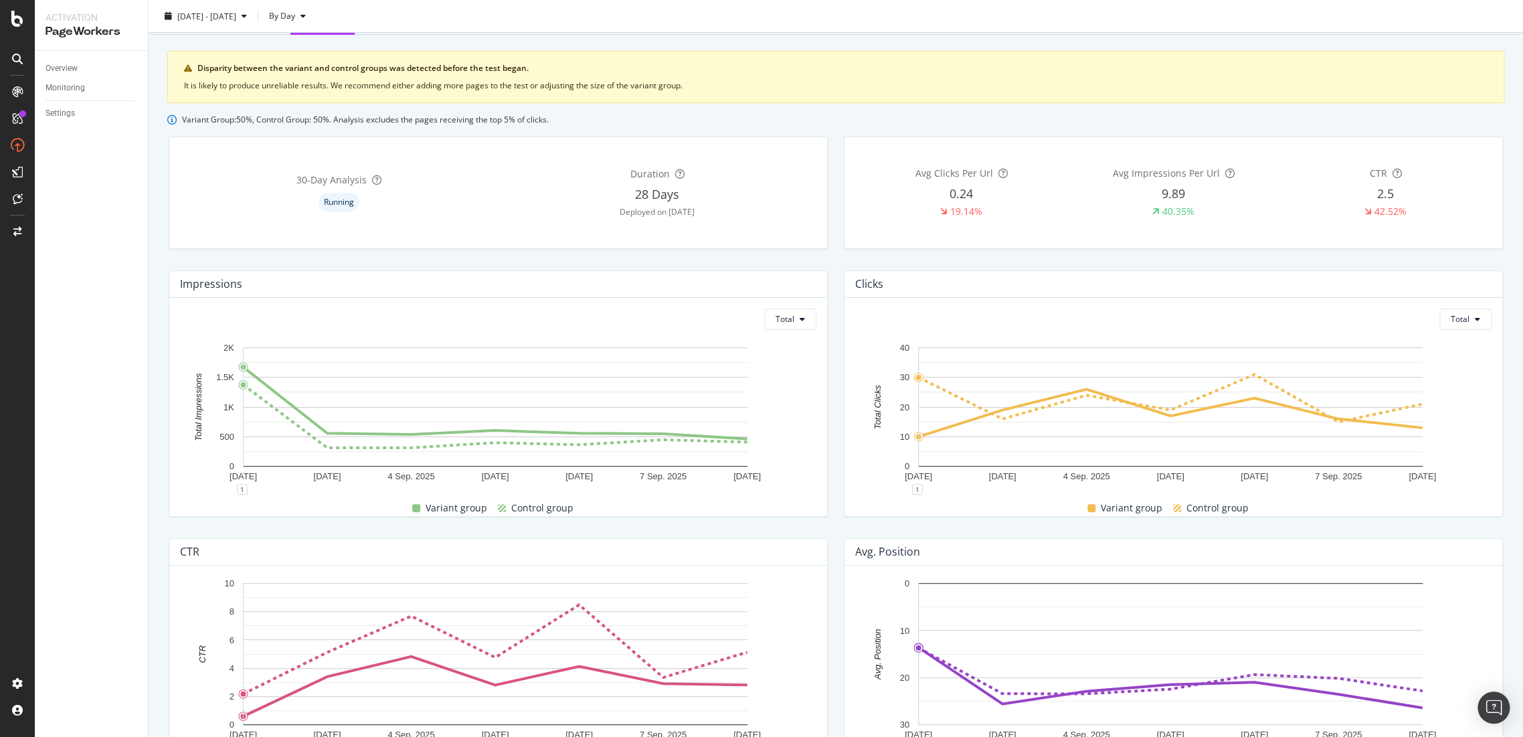
click at [1452, 304] on div "Total 2 Sep. 2025 3 Sep. 2025 4 Sep. 2025 5 Sep. 2025 6 Sep. 2025 7 Sep. 2025 8…" at bounding box center [1173, 407] width 658 height 218
click at [1457, 328] on button "Total" at bounding box center [1465, 318] width 52 height 21
click at [1465, 379] on div "Total Average" at bounding box center [1455, 357] width 54 height 56
click at [1468, 362] on div "Average" at bounding box center [1455, 369] width 53 height 19
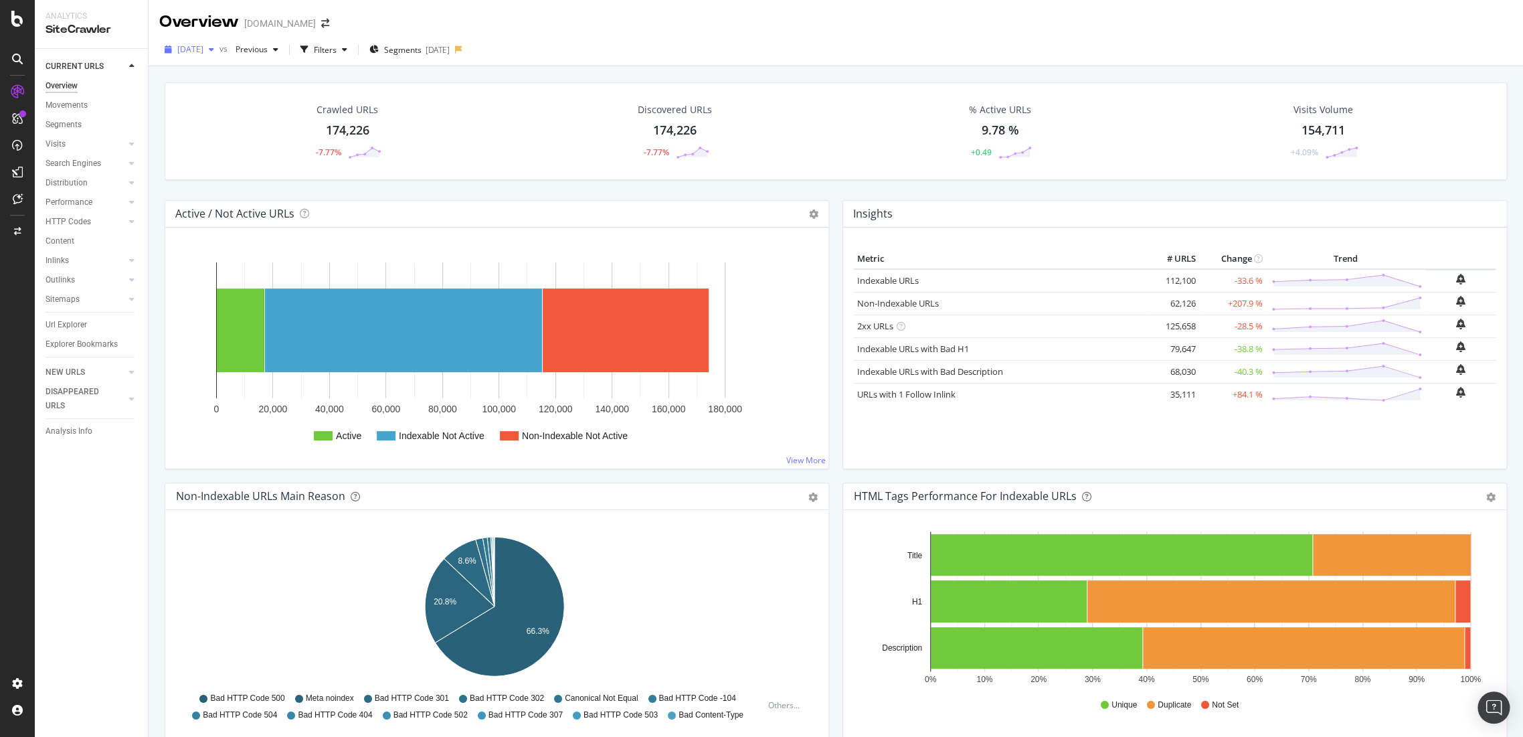
click at [219, 56] on div "[DATE]" at bounding box center [189, 49] width 60 height 20
